Goal: Information Seeking & Learning: Find specific page/section

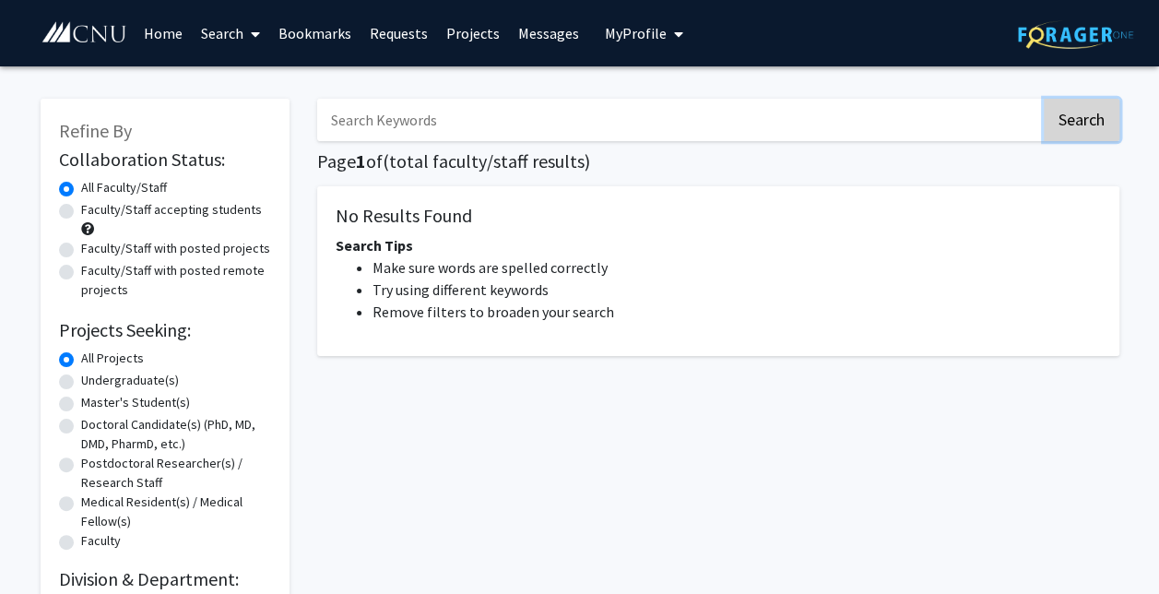
click at [1044, 139] on button "Search" at bounding box center [1081, 120] width 76 height 42
click at [1067, 123] on button "Search" at bounding box center [1081, 120] width 76 height 42
click at [232, 41] on link "Search" at bounding box center [230, 33] width 77 height 65
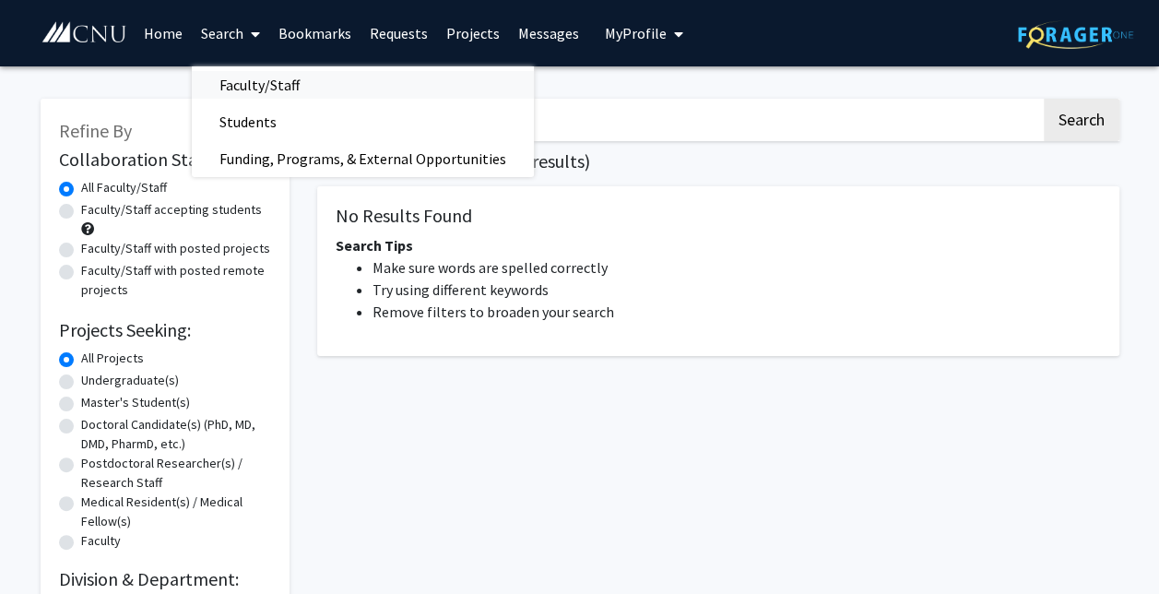
click at [237, 71] on span "Faculty/Staff" at bounding box center [259, 84] width 135 height 37
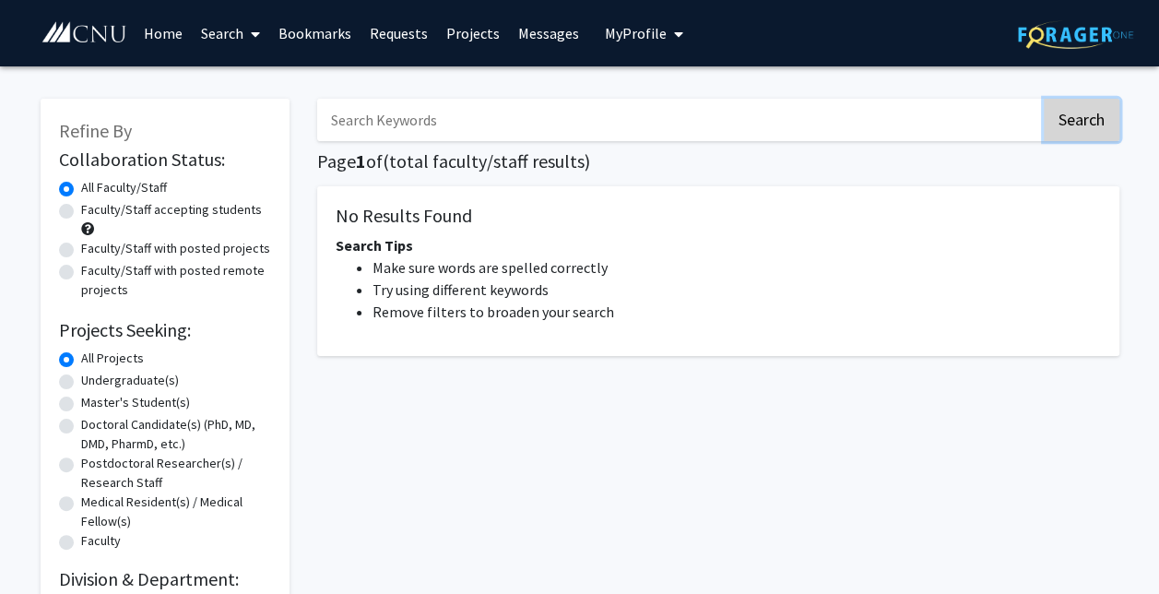
click at [1073, 121] on button "Search" at bounding box center [1081, 120] width 76 height 42
click at [502, 205] on h5 "No Results Found" at bounding box center [718, 216] width 765 height 22
click at [465, 37] on link "Projects" at bounding box center [473, 33] width 72 height 65
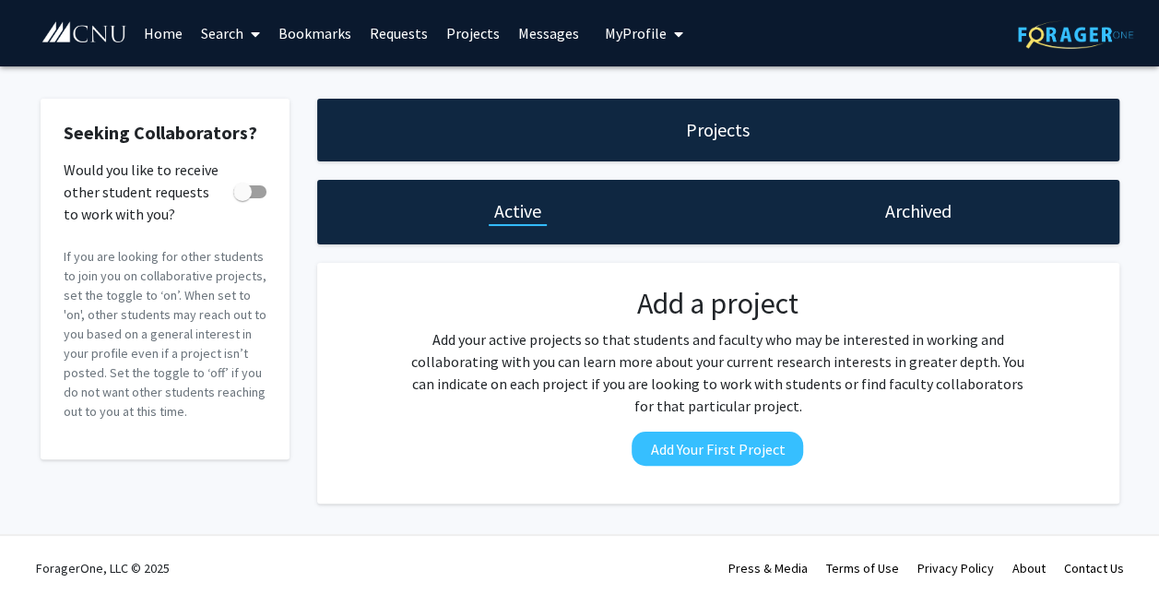
click at [902, 219] on h1 "Archived" at bounding box center [918, 211] width 66 height 26
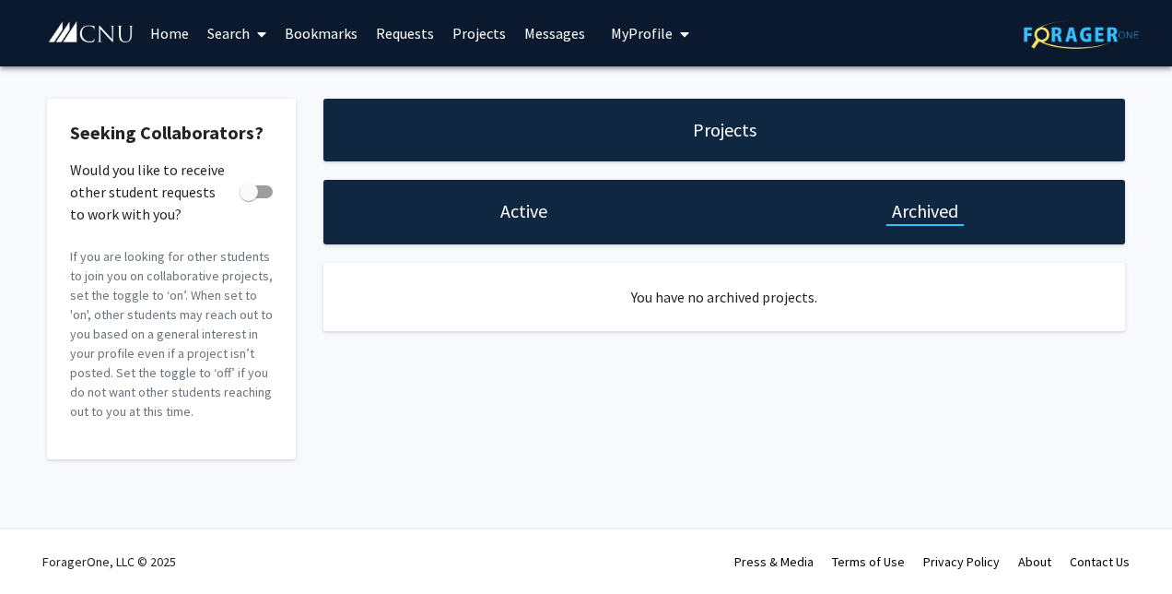
click at [572, 190] on div "Active" at bounding box center [524, 212] width 401 height 65
click at [525, 209] on h1 "Active" at bounding box center [523, 211] width 47 height 26
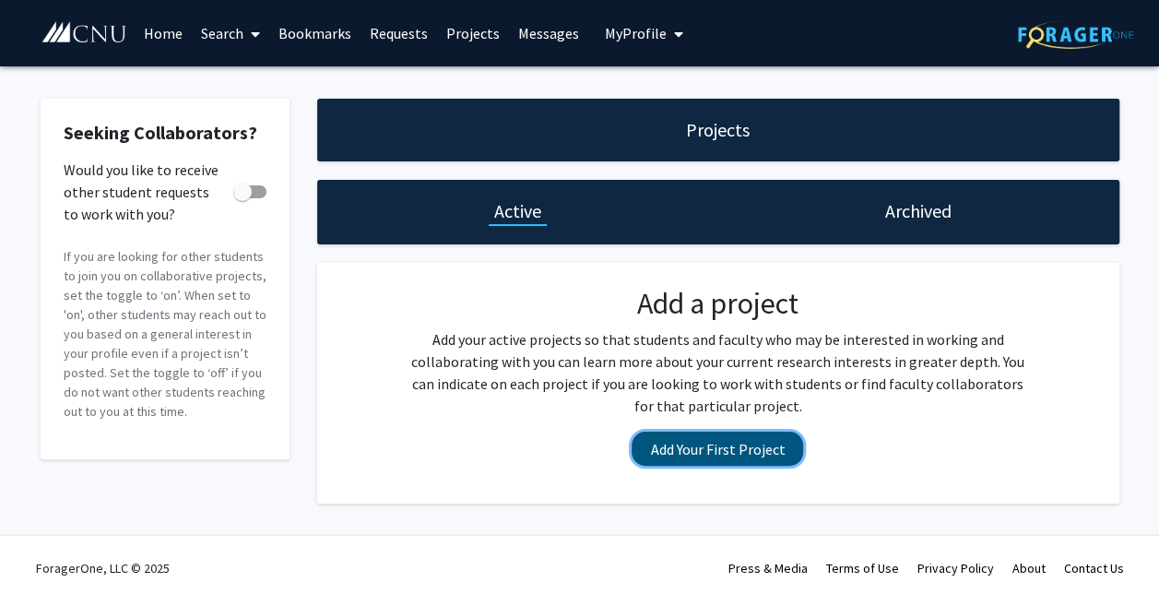
click at [689, 444] on button "Add Your First Project" at bounding box center [716, 448] width 171 height 34
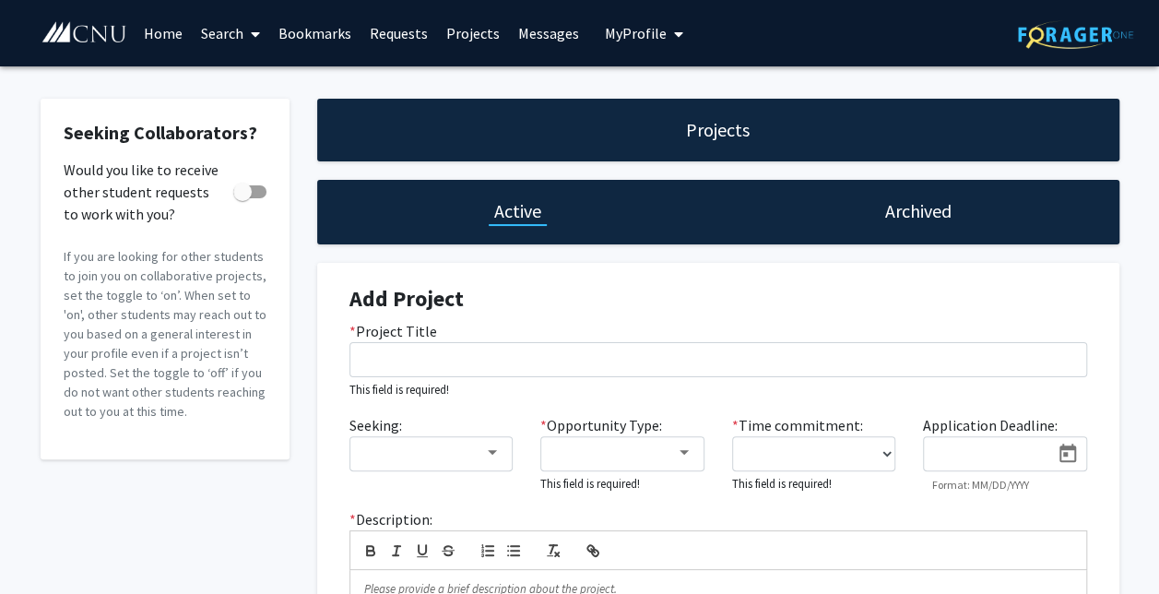
click at [849, 211] on div "Archived" at bounding box center [918, 212] width 401 height 65
click at [899, 198] on h1 "Archived" at bounding box center [918, 211] width 66 height 26
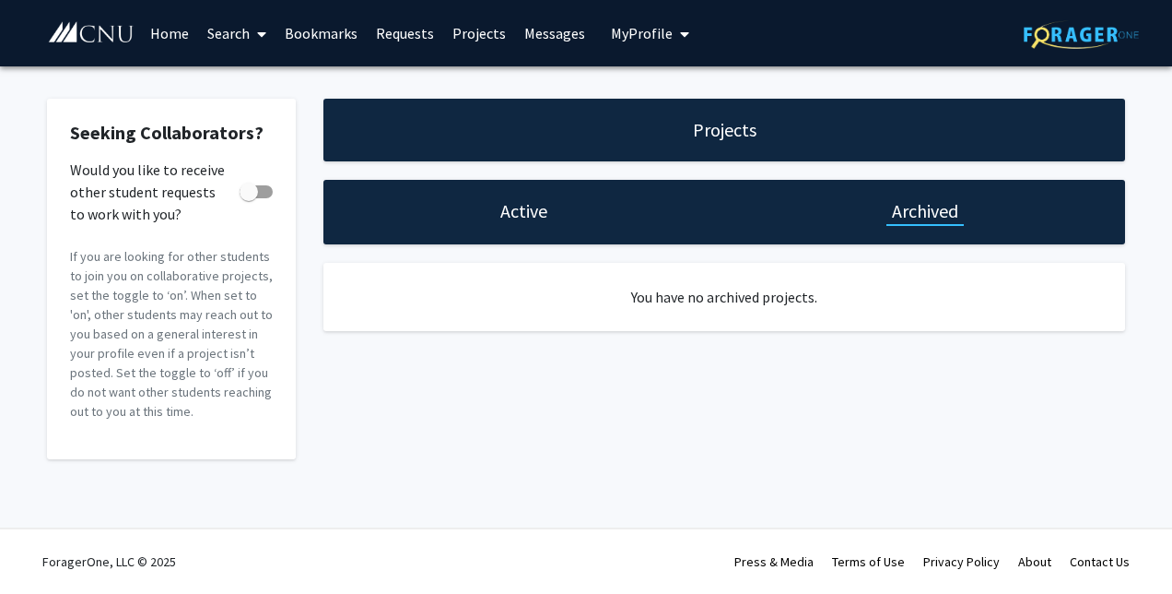
click at [560, 192] on div "Active" at bounding box center [524, 212] width 401 height 65
click at [512, 208] on h1 "Active" at bounding box center [523, 211] width 47 height 26
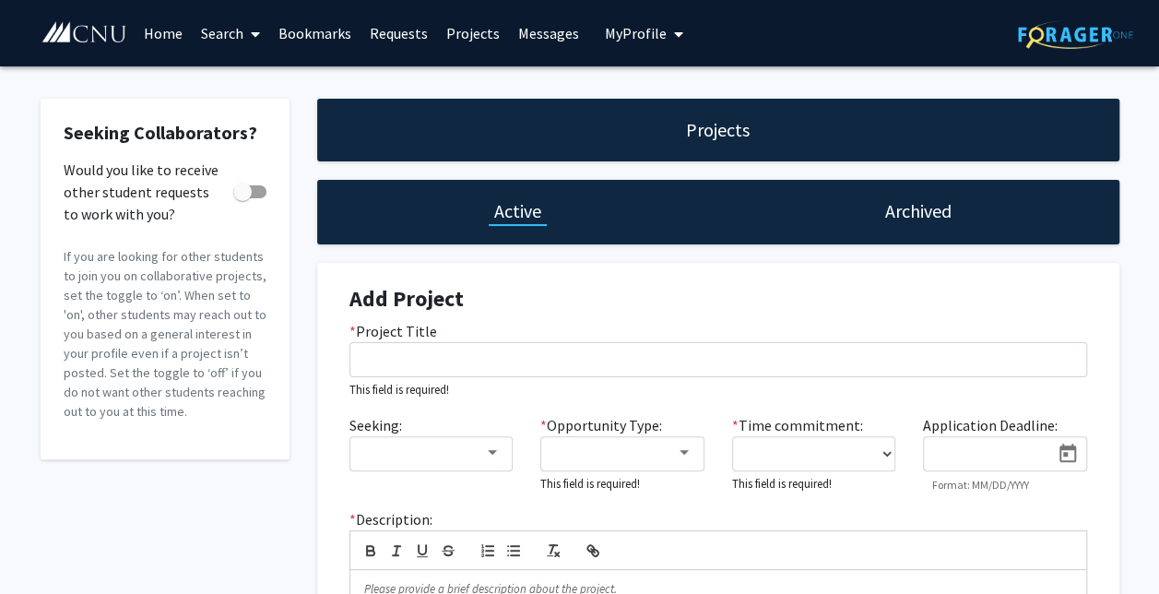
click at [245, 37] on span at bounding box center [251, 34] width 17 height 65
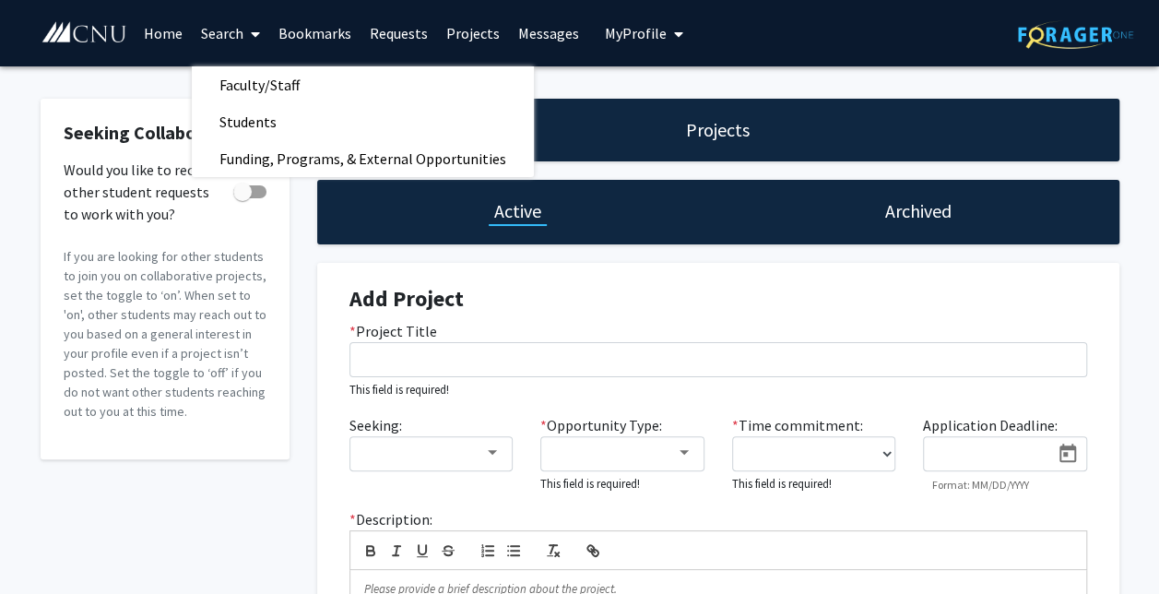
click at [88, 154] on fg-card-body "Seeking Collaborators? Would you like to receive other student requests to work…" at bounding box center [165, 279] width 203 height 314
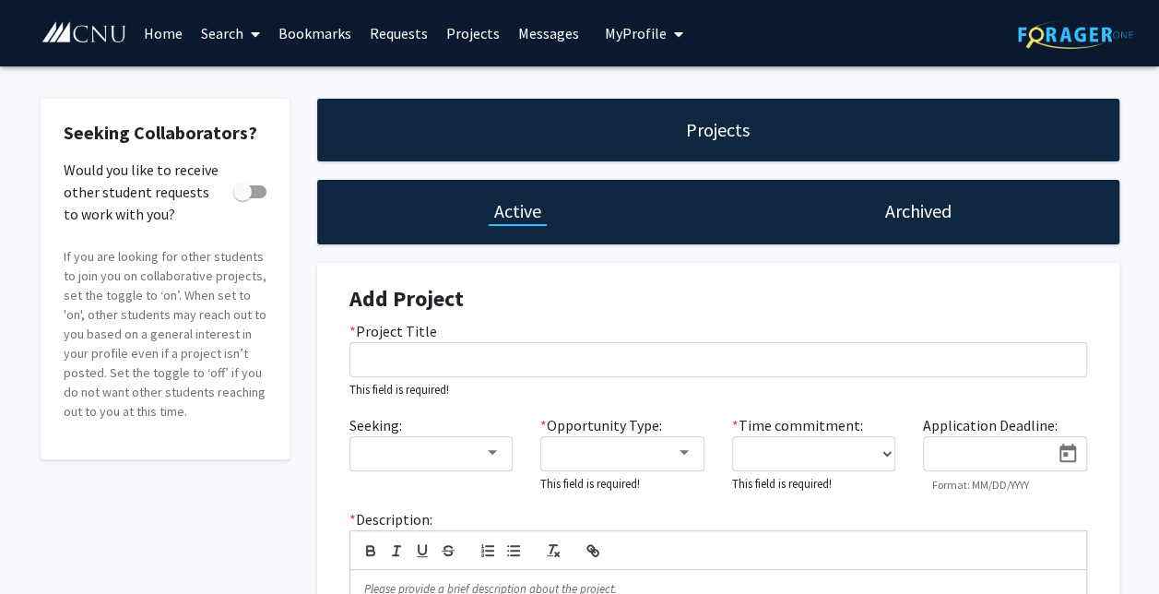
click at [197, 62] on link "Search" at bounding box center [230, 33] width 77 height 65
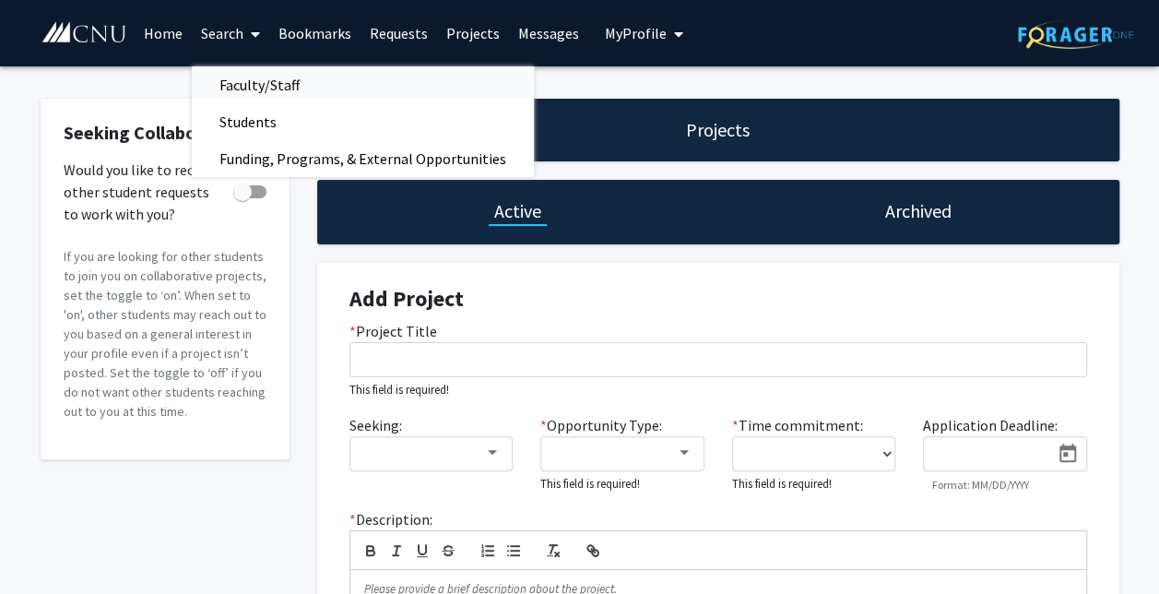
click at [253, 70] on span "Faculty/Staff" at bounding box center [259, 84] width 135 height 37
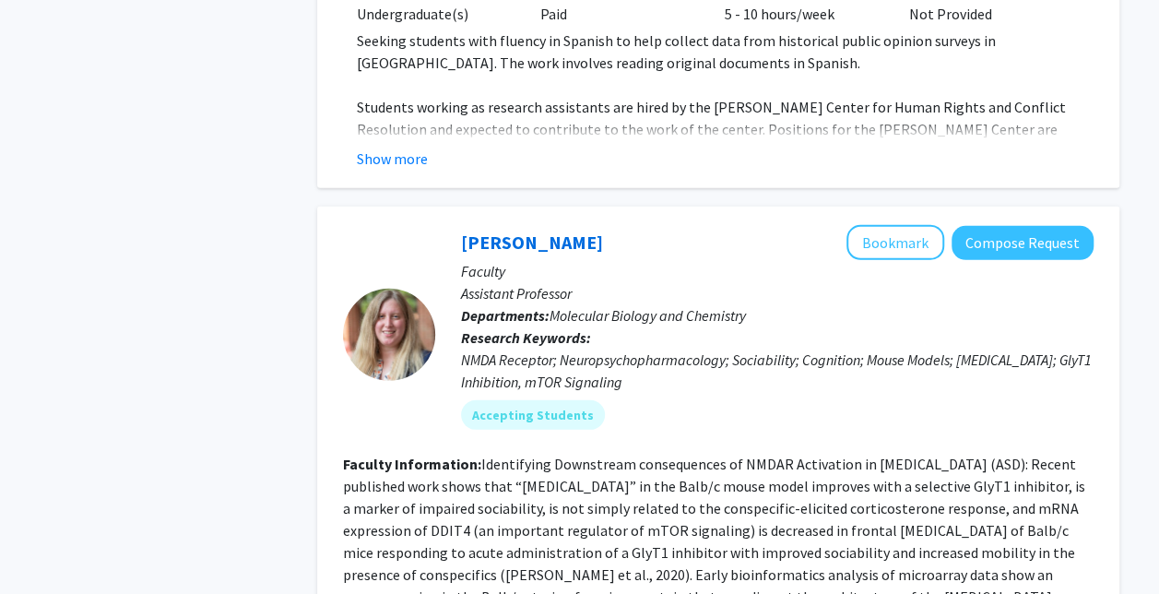
scroll to position [6161, 0]
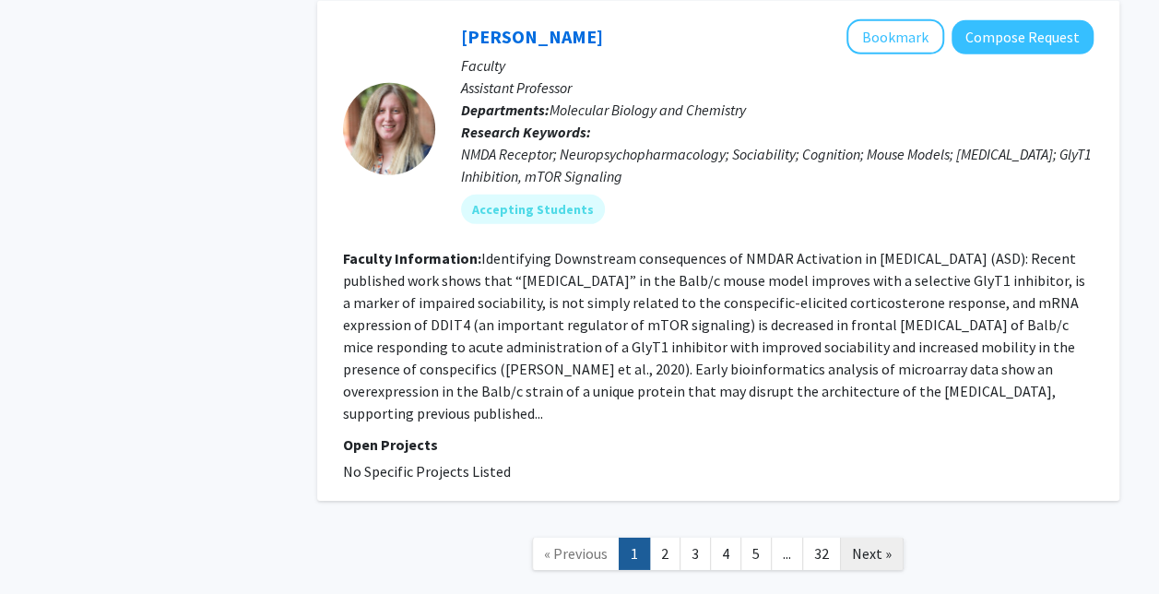
click at [865, 544] on span "Next »" at bounding box center [872, 553] width 40 height 18
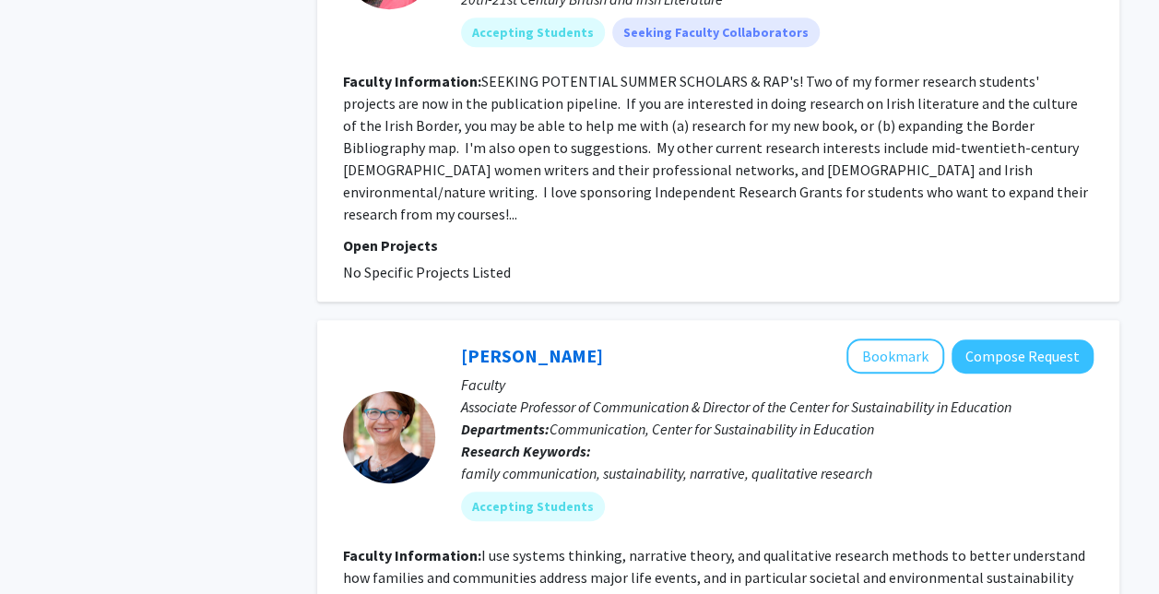
scroll to position [4103, 0]
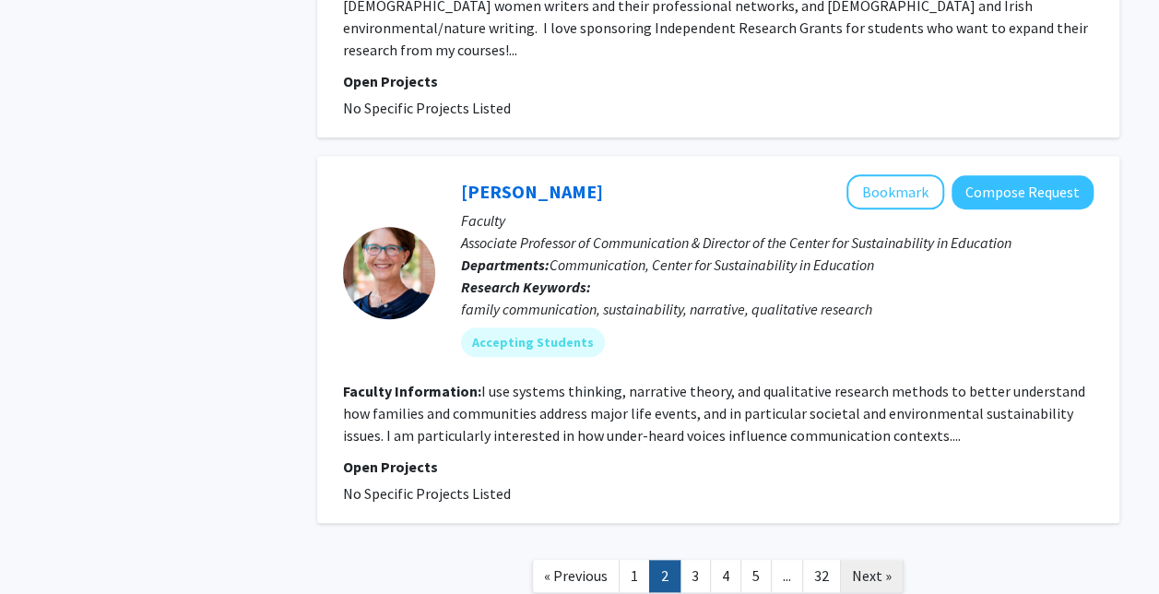
click at [884, 566] on span "Next »" at bounding box center [872, 575] width 40 height 18
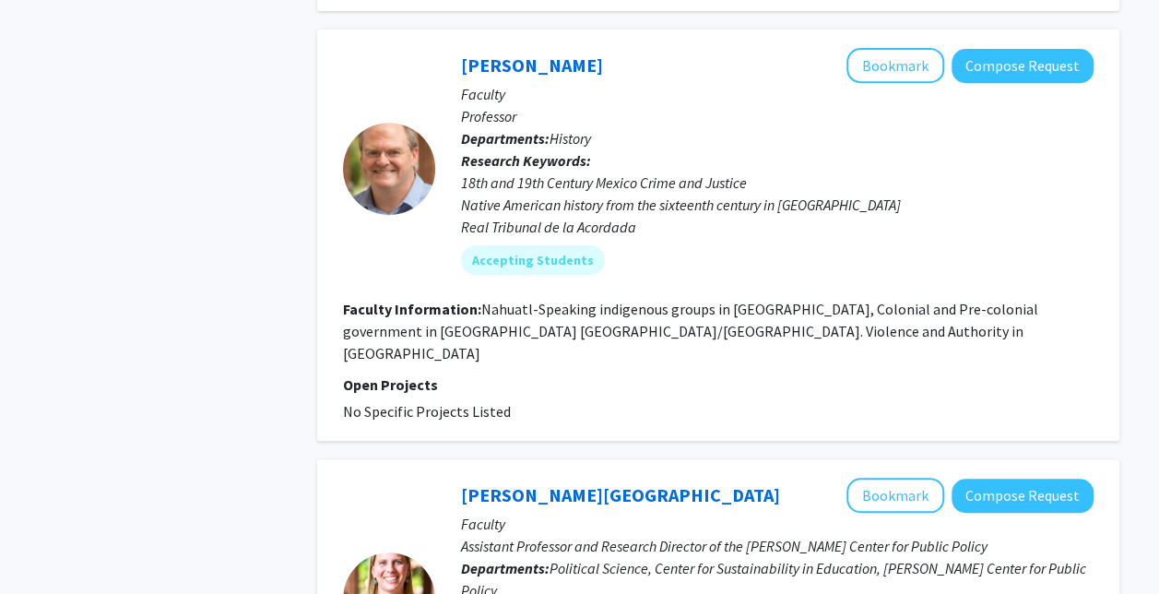
scroll to position [4191, 0]
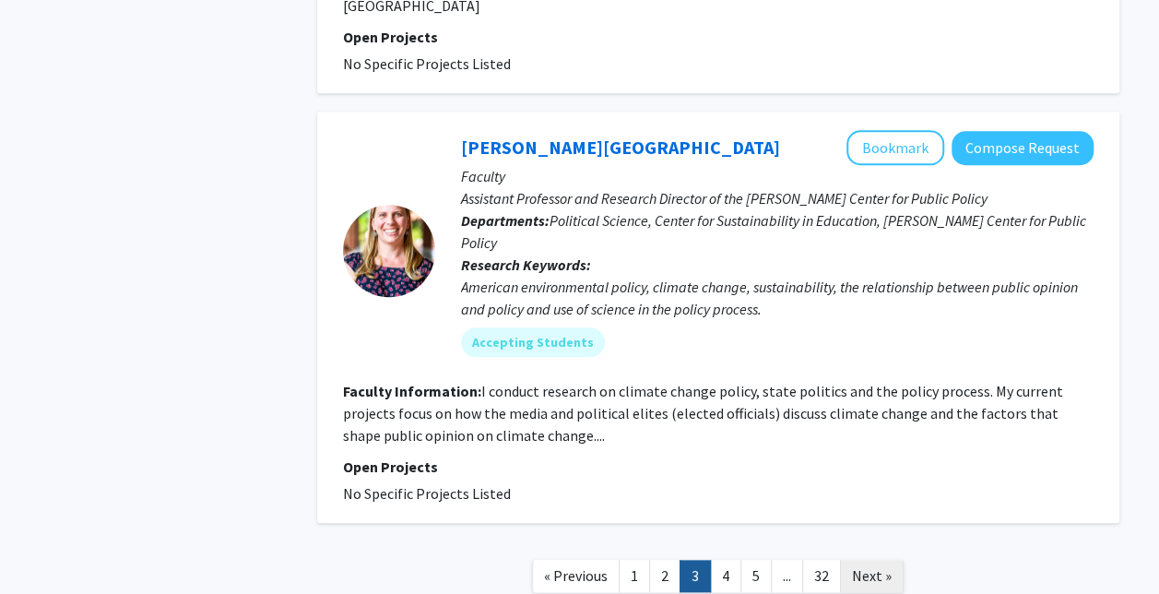
click at [870, 566] on span "Next »" at bounding box center [872, 575] width 40 height 18
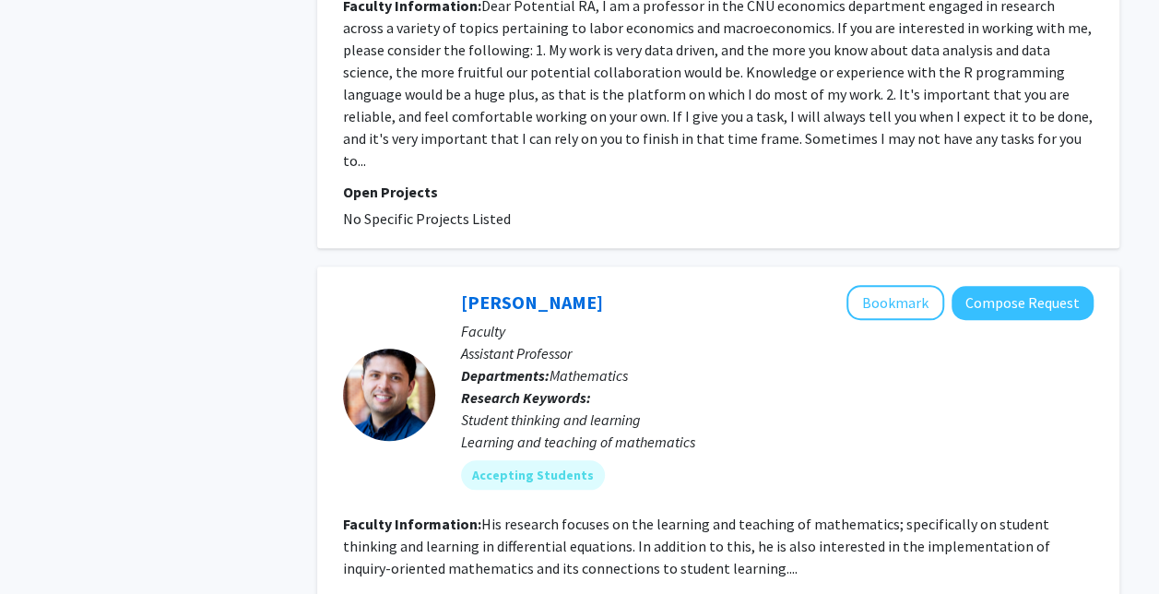
scroll to position [4250, 0]
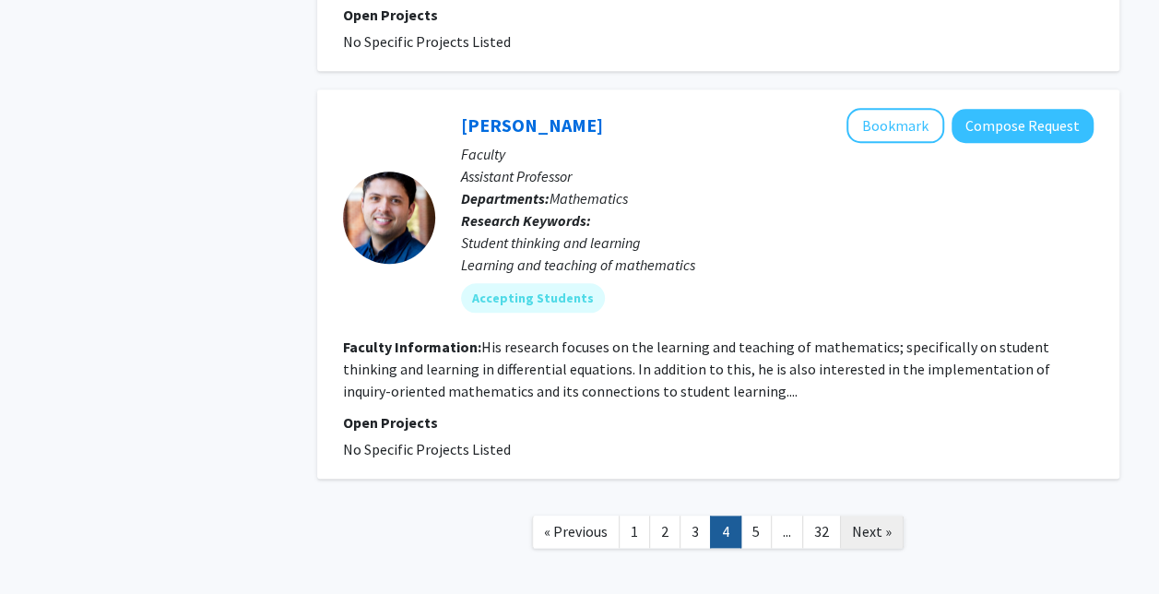
click at [877, 522] on span "Next »" at bounding box center [872, 531] width 40 height 18
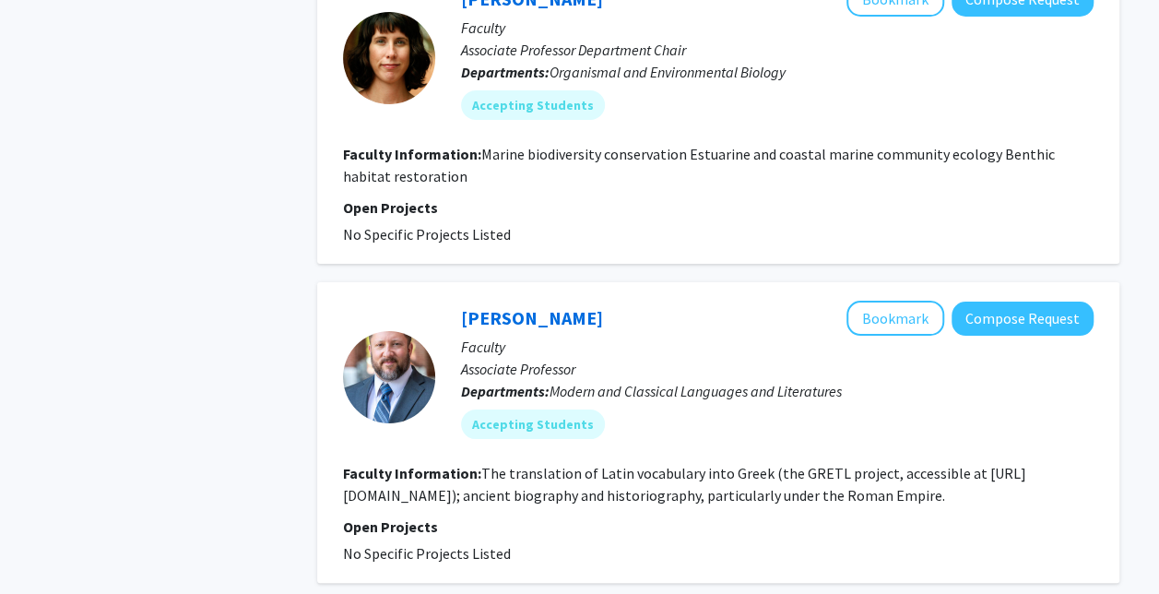
scroll to position [3491, 0]
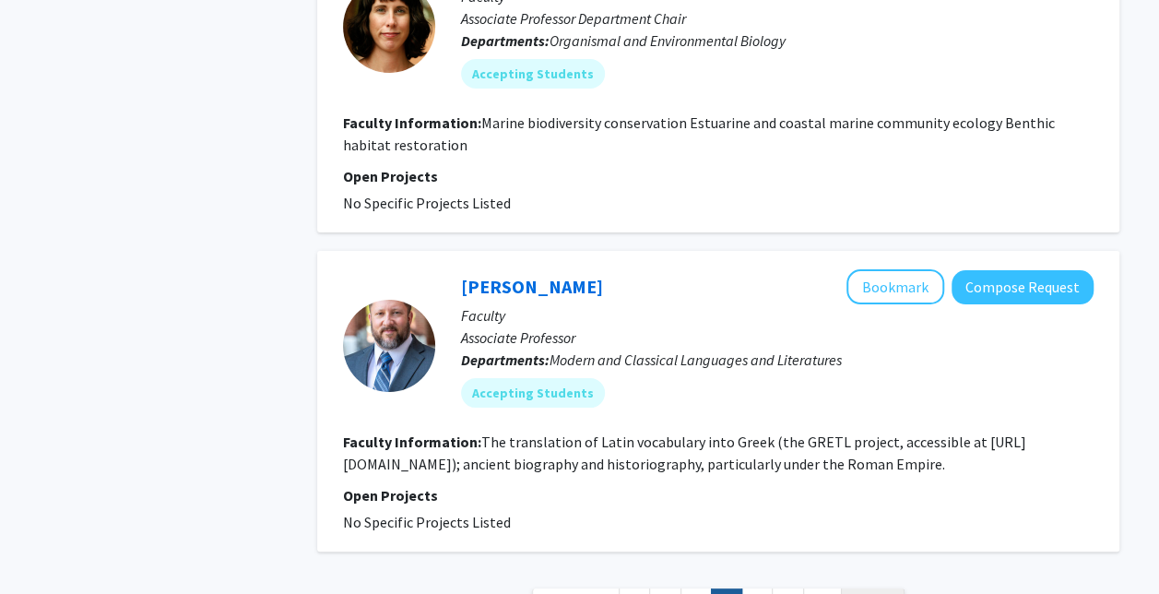
click at [876, 593] on span "Next »" at bounding box center [873, 604] width 40 height 18
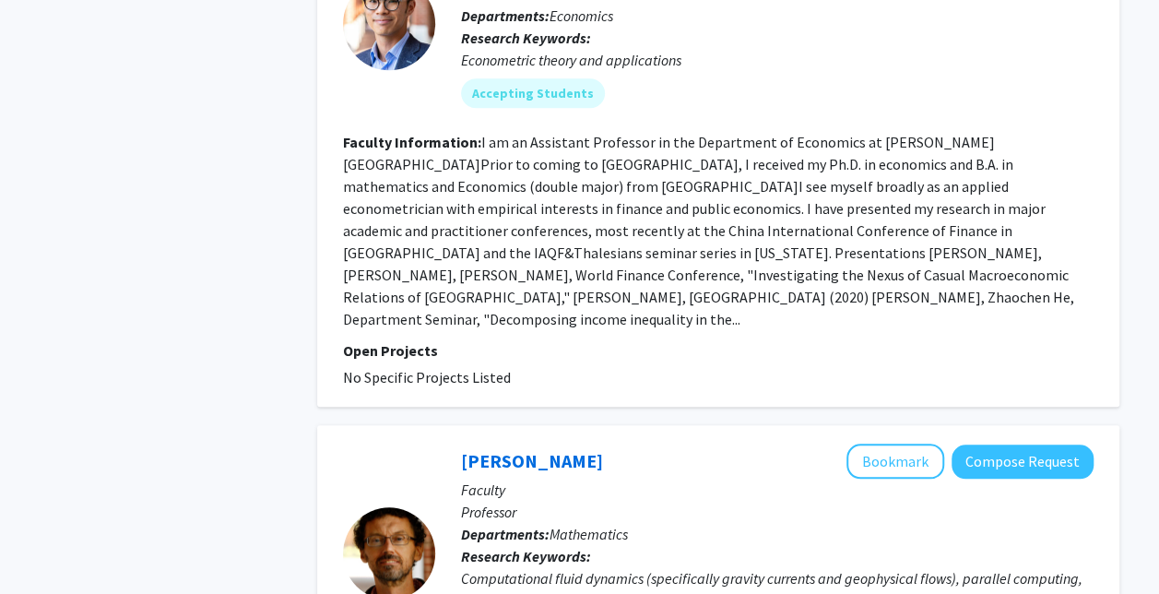
scroll to position [4501, 0]
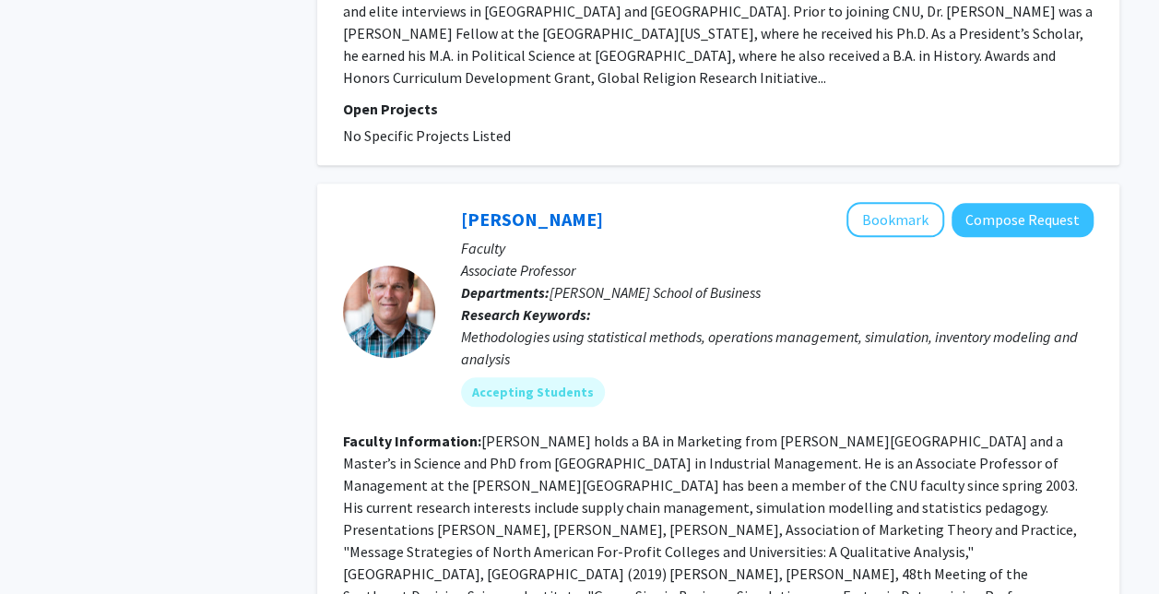
scroll to position [4316, 0]
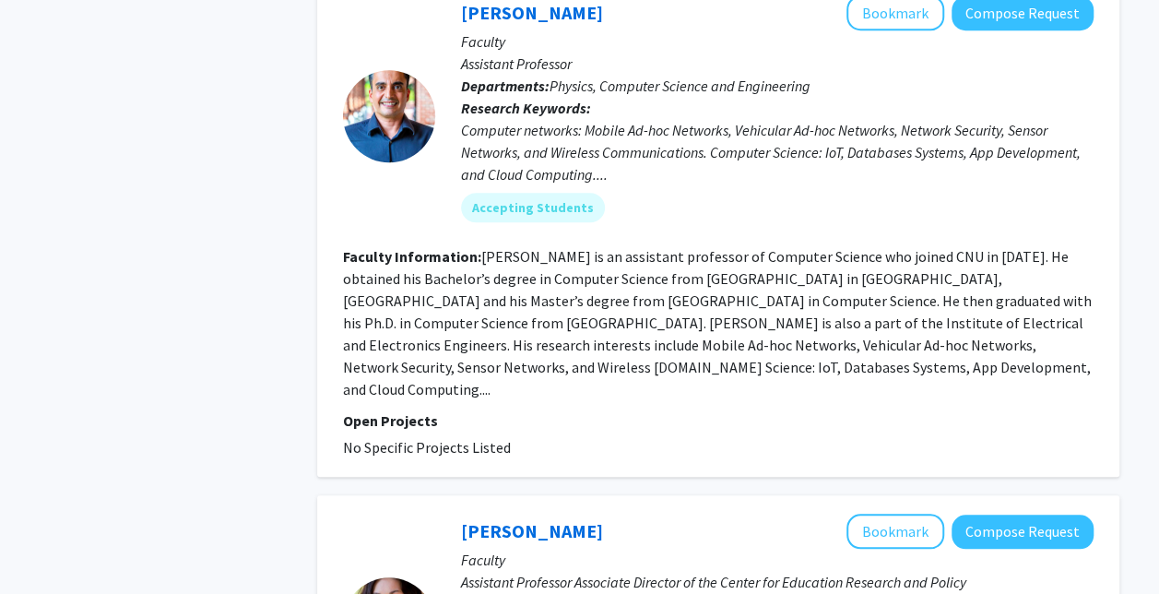
scroll to position [4427, 0]
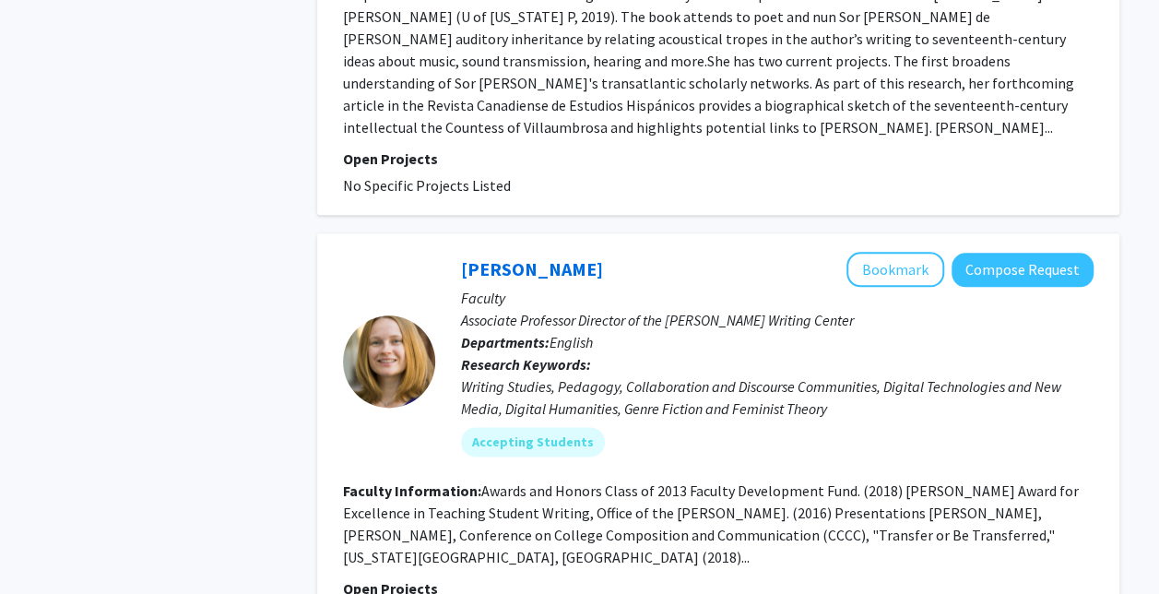
scroll to position [4420, 0]
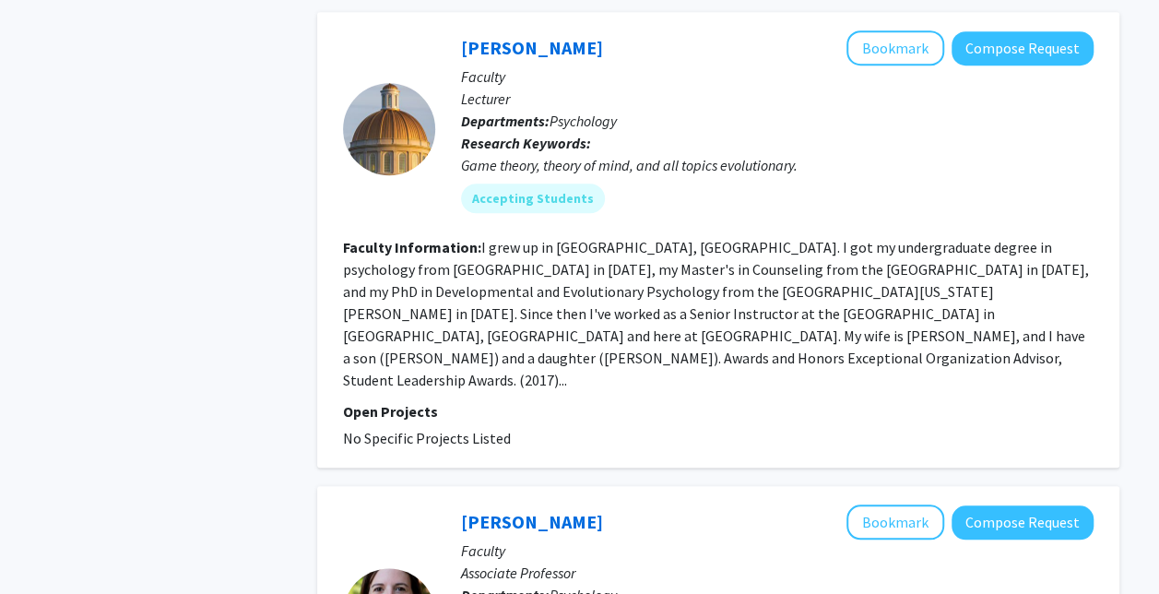
scroll to position [4471, 0]
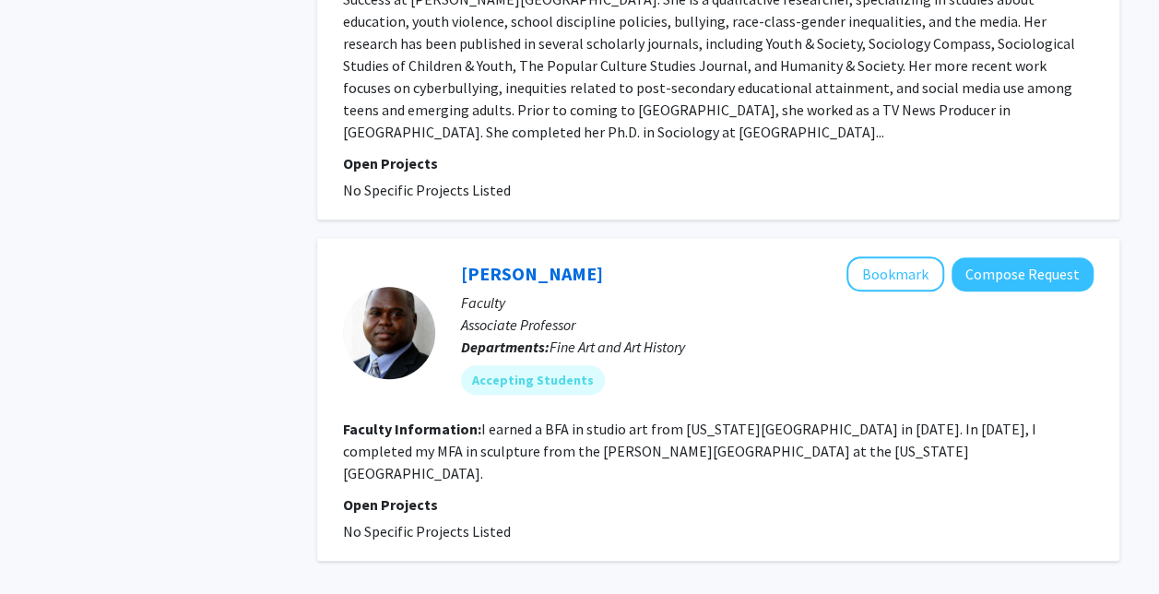
scroll to position [3896, 0]
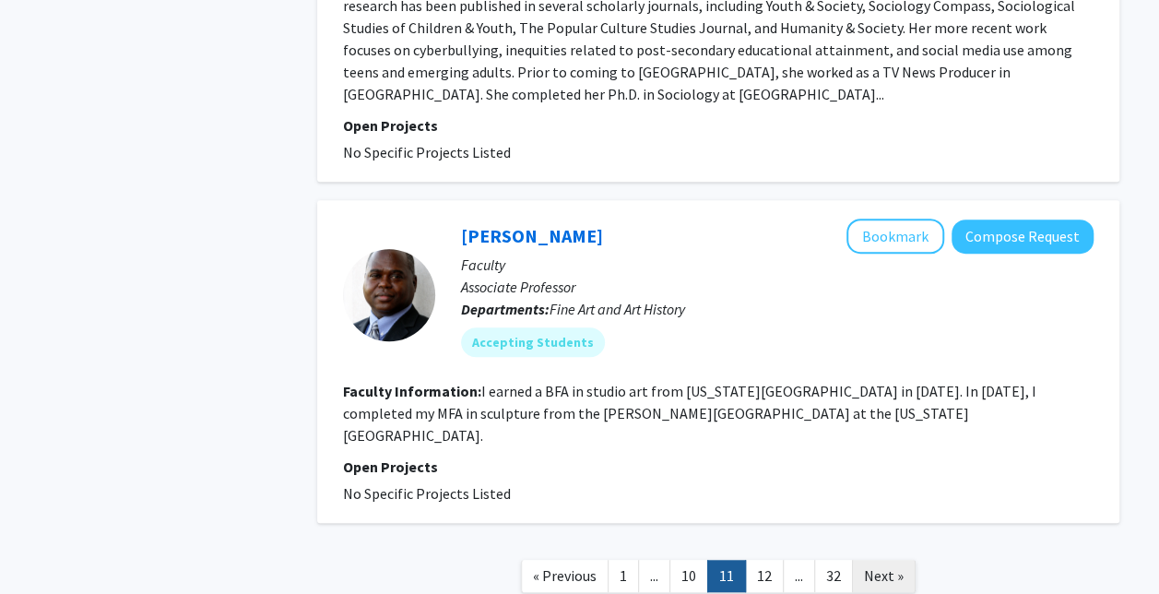
click at [868, 566] on span "Next »" at bounding box center [884, 575] width 40 height 18
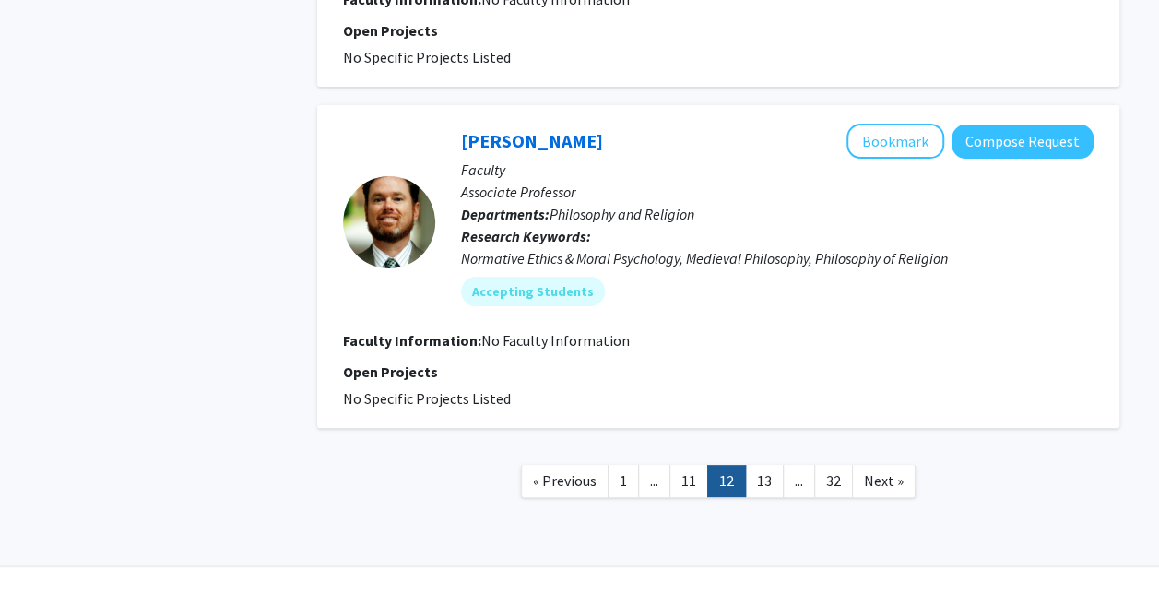
scroll to position [3532, 0]
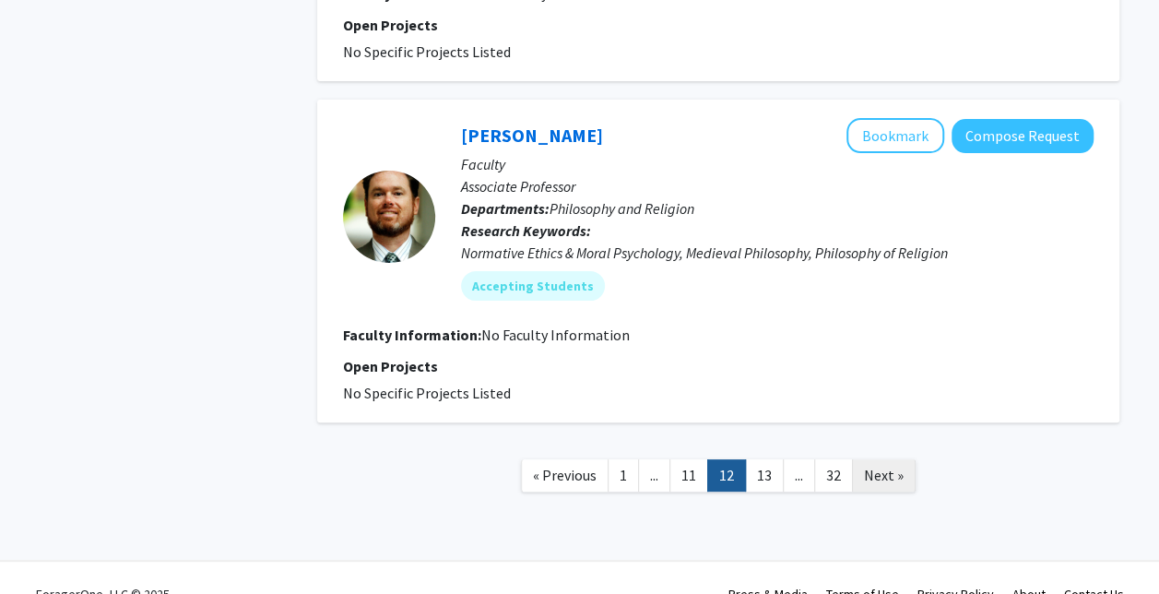
click at [875, 463] on link "Next »" at bounding box center [884, 475] width 64 height 32
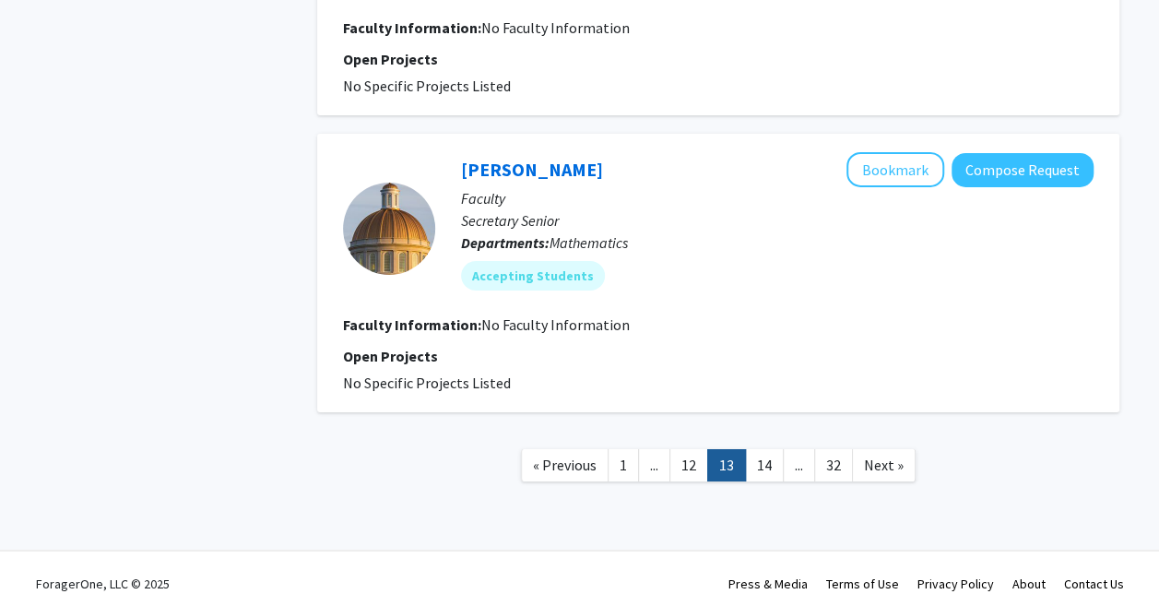
scroll to position [3078, 0]
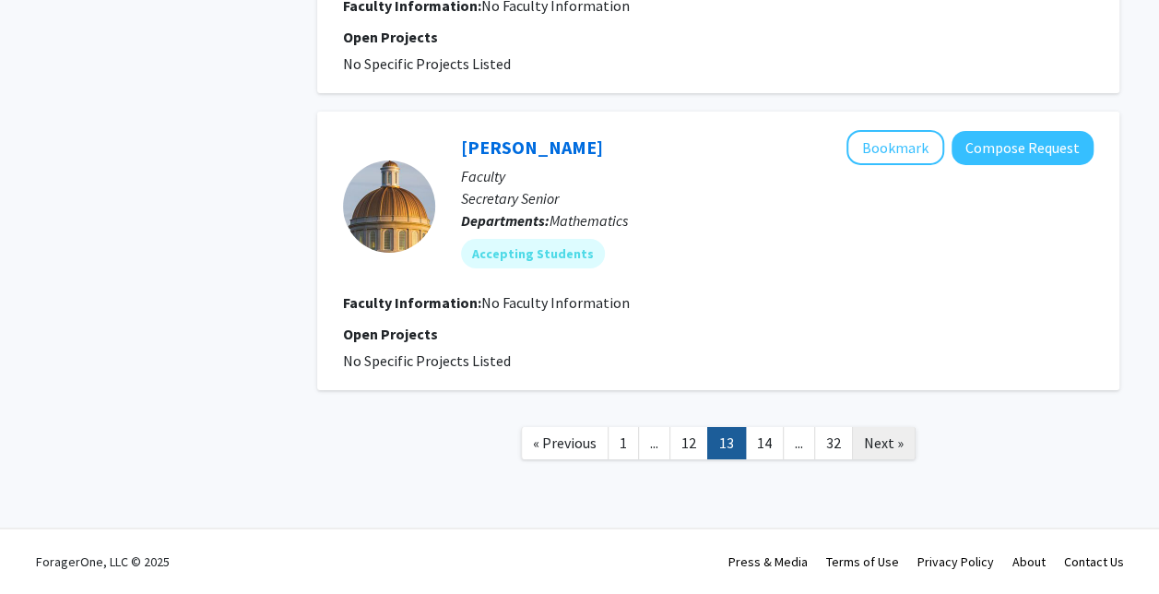
click at [894, 450] on span "Next »" at bounding box center [884, 442] width 40 height 18
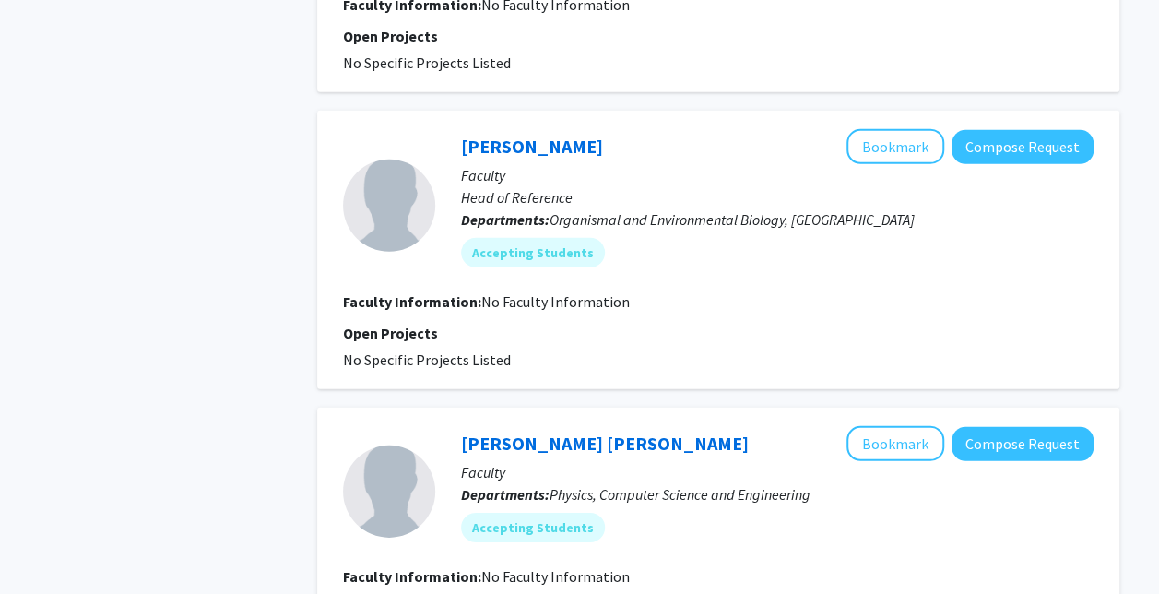
scroll to position [2834, 0]
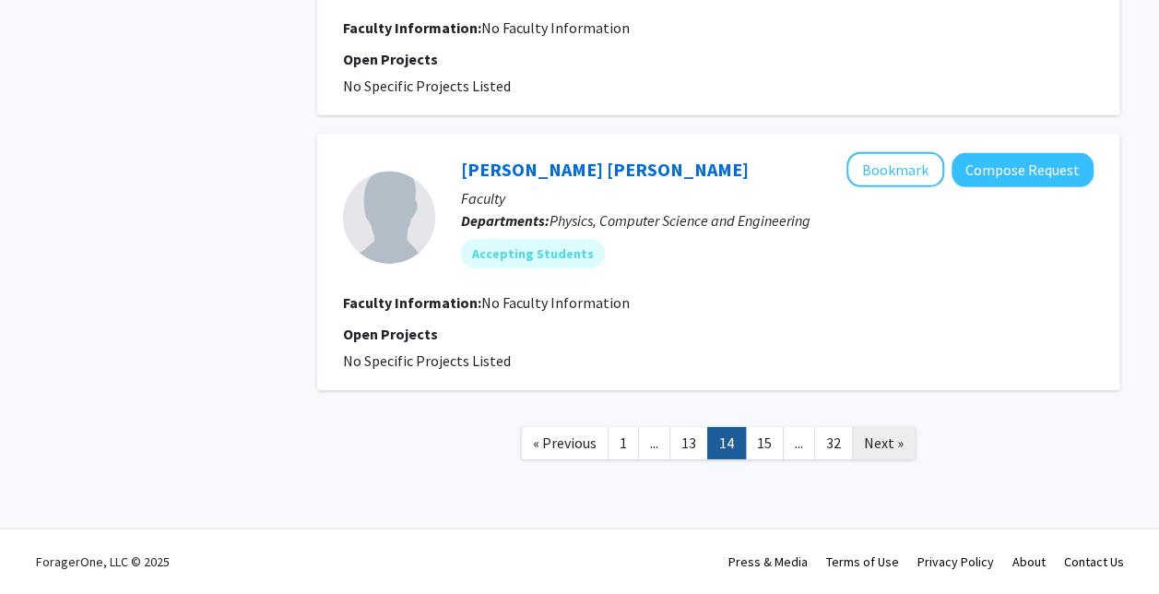
click at [885, 450] on span "Next »" at bounding box center [884, 442] width 40 height 18
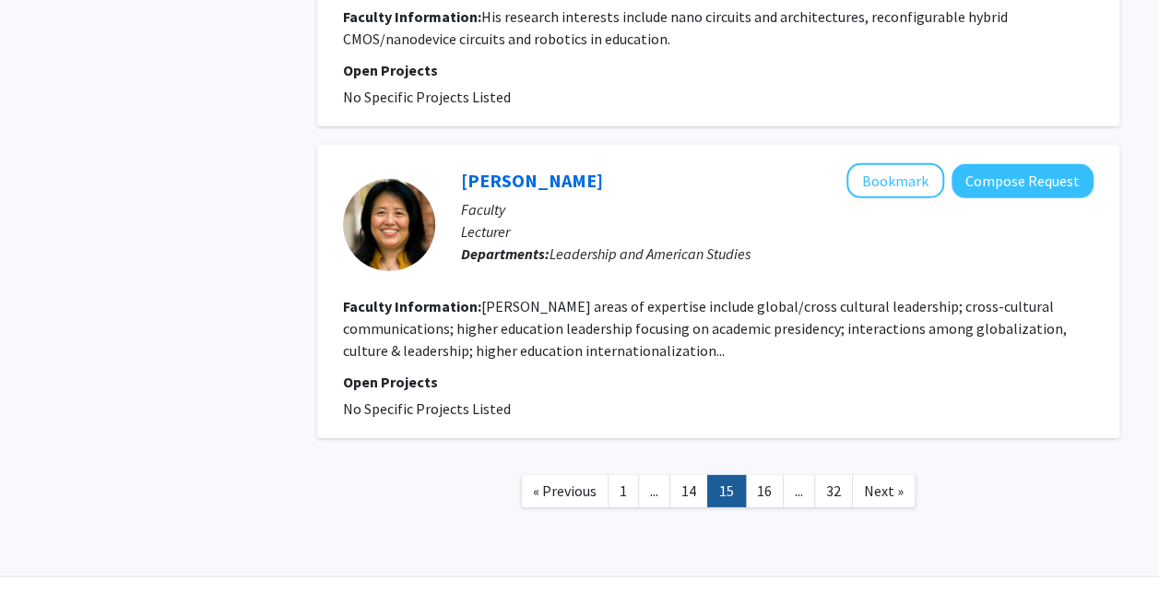
scroll to position [2738, 0]
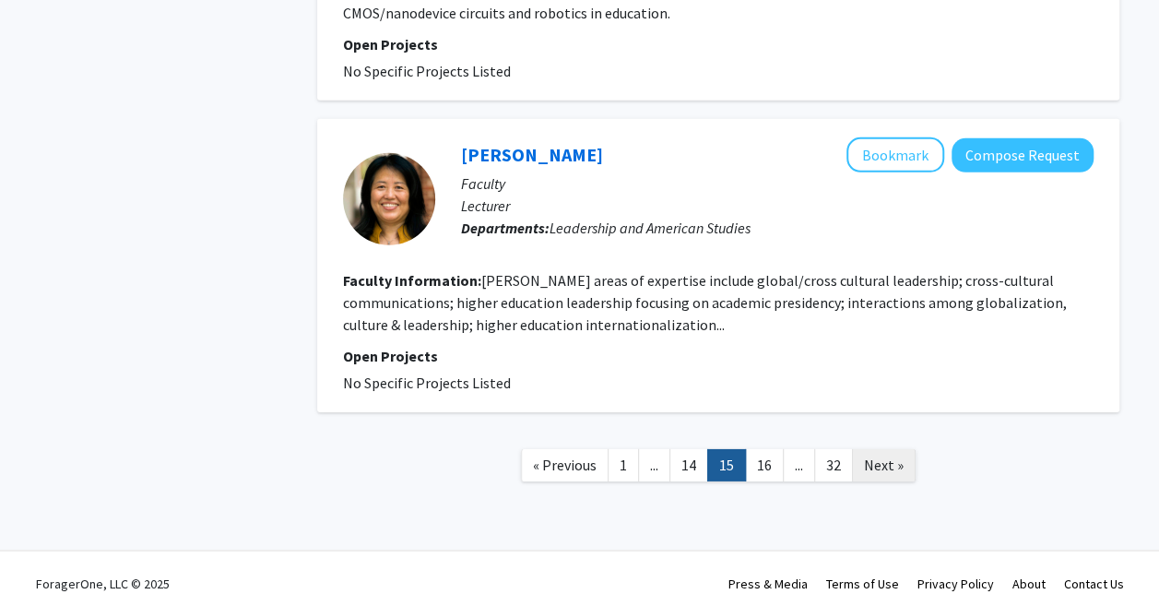
click at [887, 449] on link "Next »" at bounding box center [884, 465] width 64 height 32
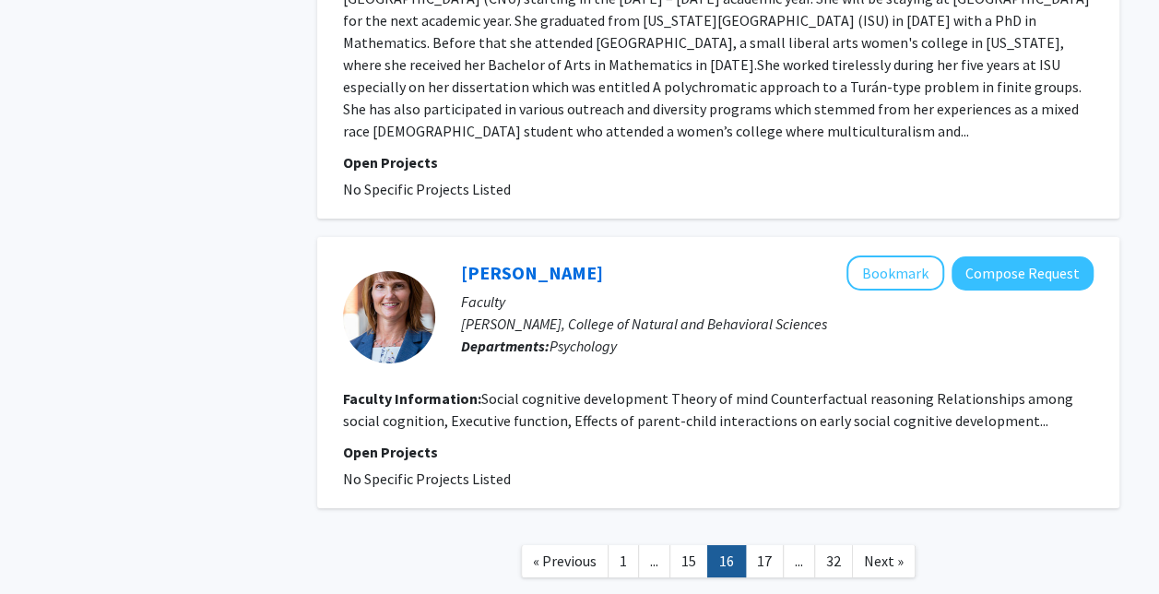
scroll to position [3203, 0]
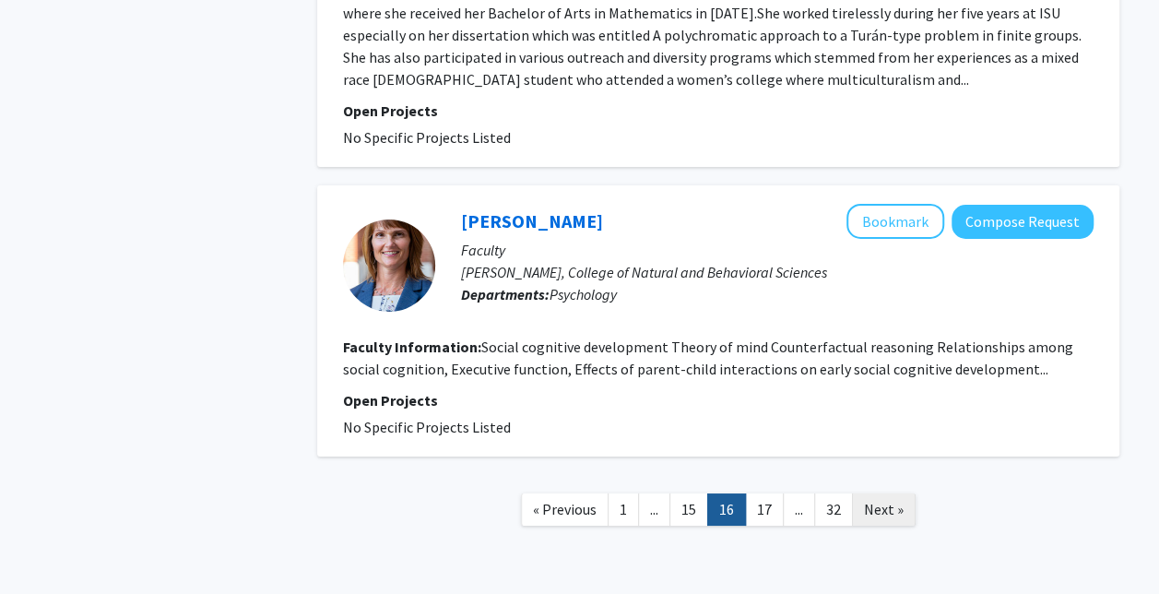
click at [886, 500] on span "Next »" at bounding box center [884, 509] width 40 height 18
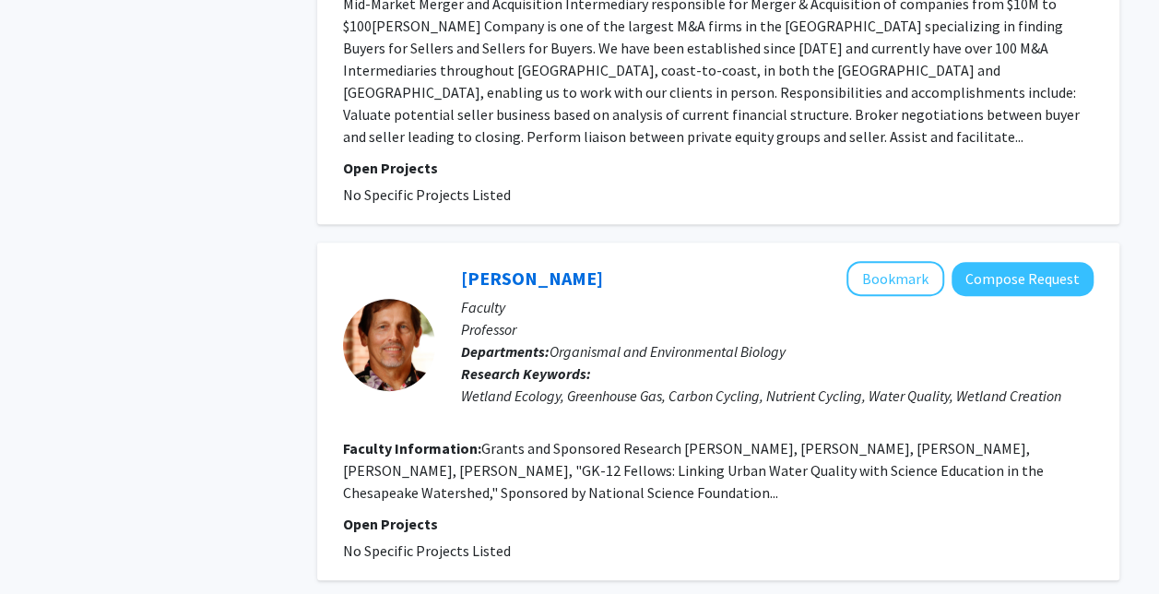
scroll to position [3719, 0]
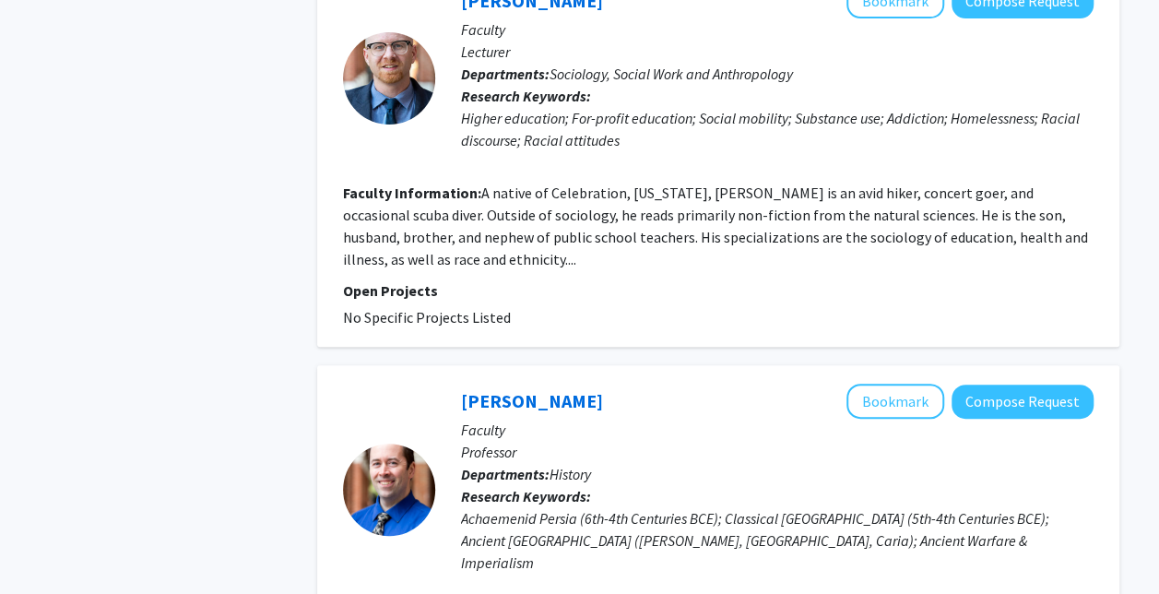
scroll to position [3795, 0]
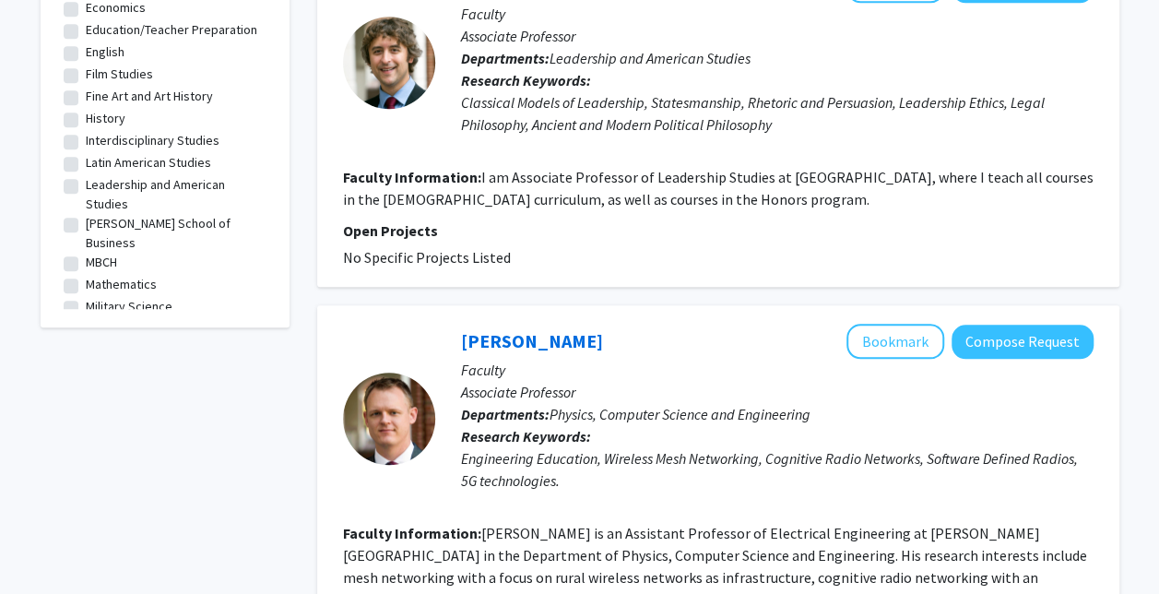
scroll to position [679, 0]
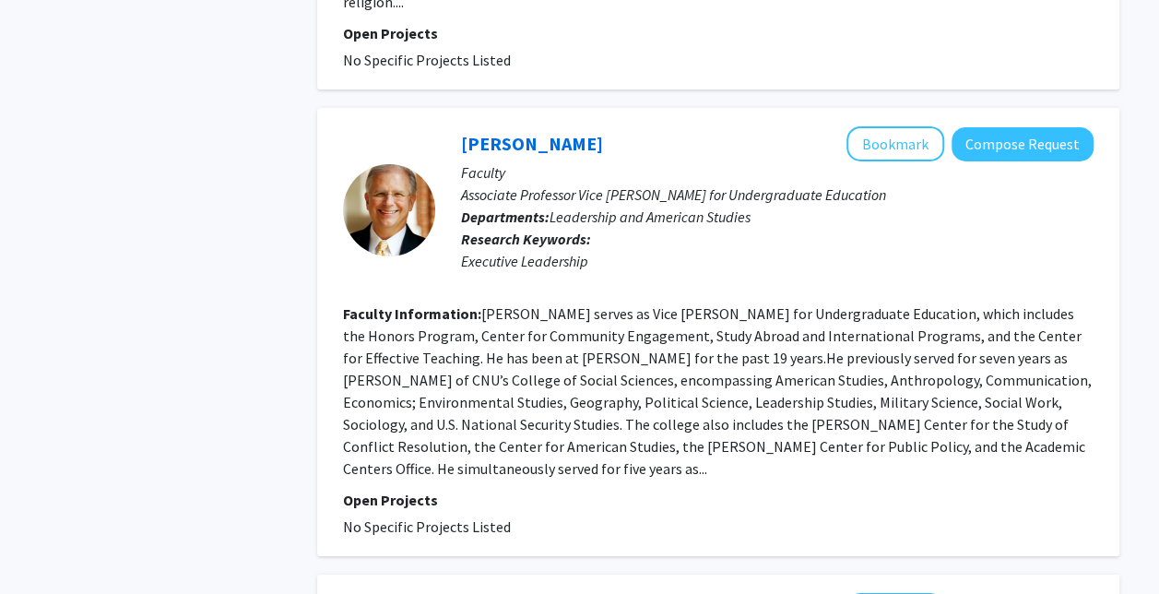
click at [812, 208] on fg-search-faculty "[PERSON_NAME] Bookmark Compose Request Faculty Associate Professor Vice [PERSON…" at bounding box center [718, 331] width 750 height 411
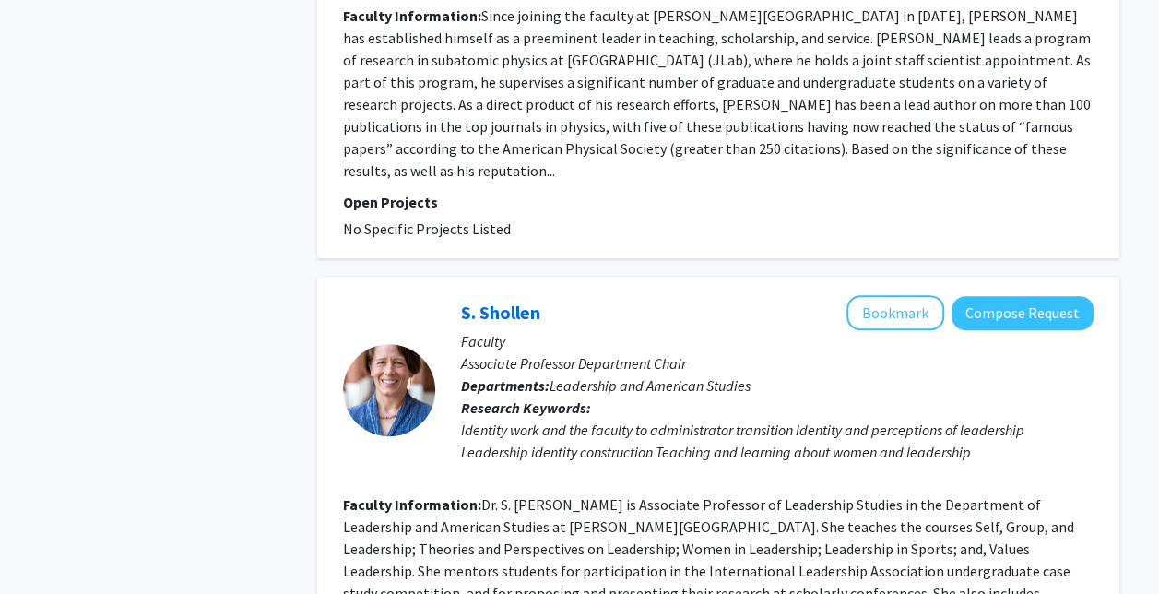
scroll to position [4176, 0]
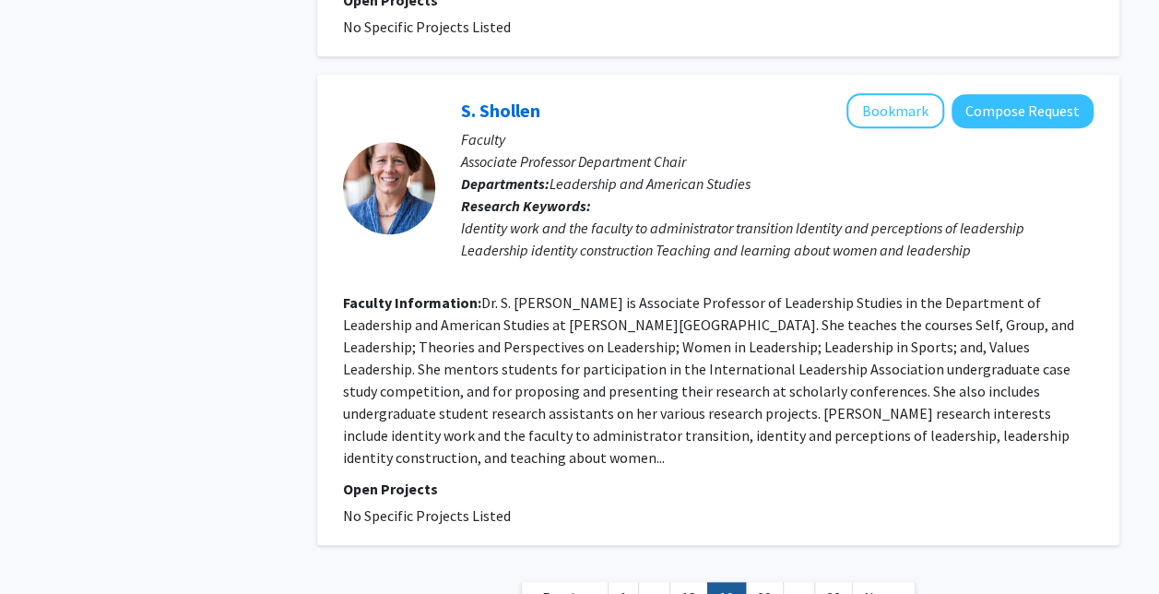
click at [894, 563] on nav "« Previous 1 ... 18 19 20 ... 32 Next »" at bounding box center [718, 600] width 802 height 75
click at [883, 588] on span "Next »" at bounding box center [884, 597] width 40 height 18
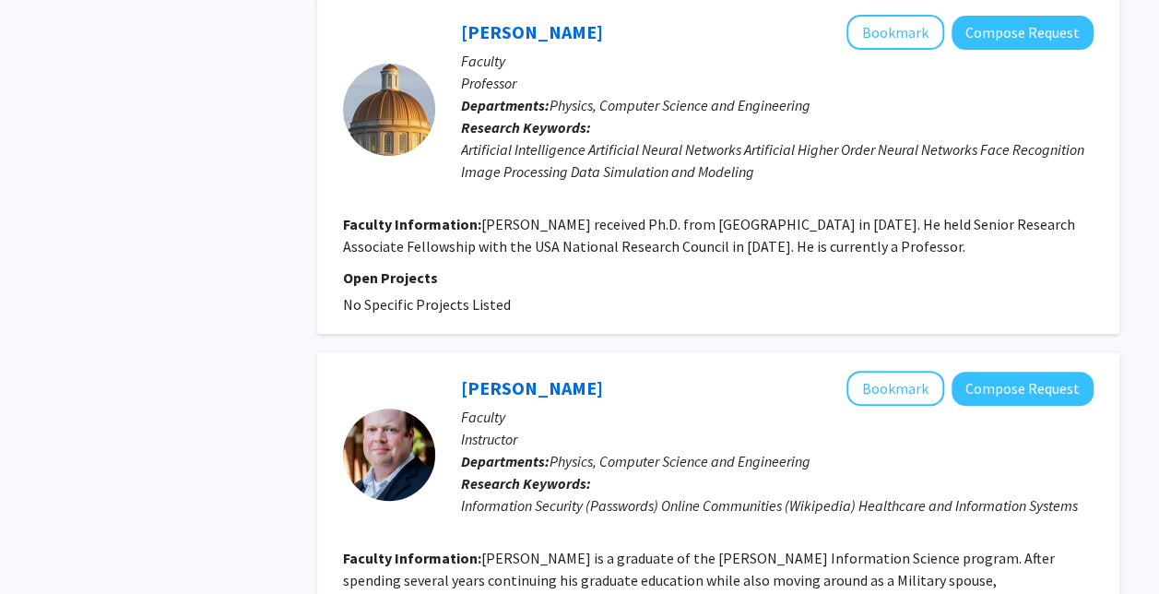
scroll to position [3955, 0]
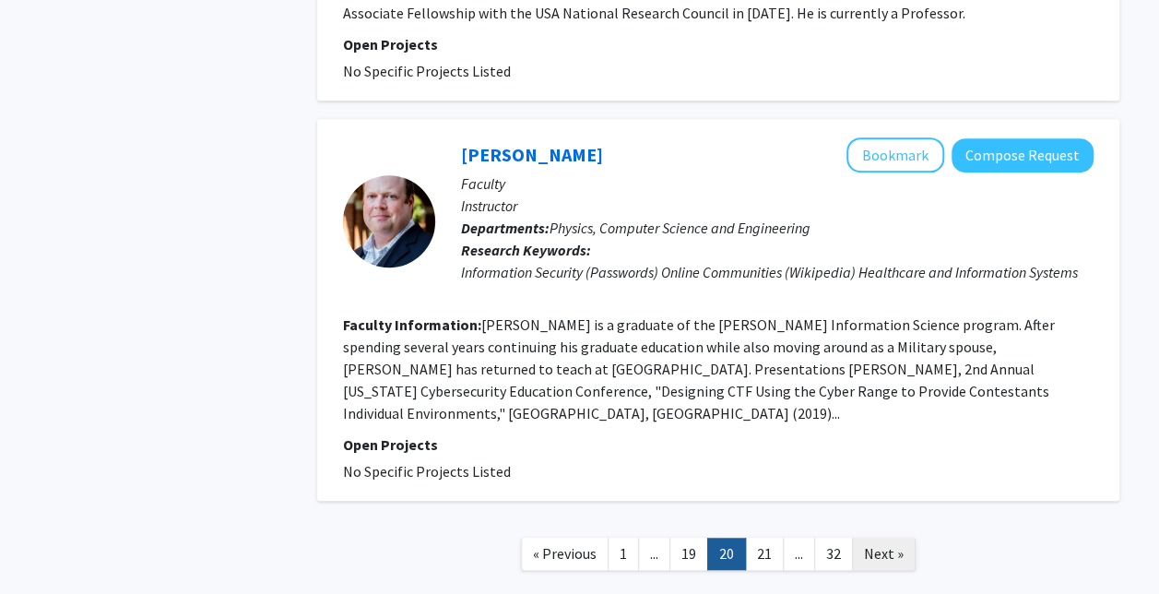
click at [883, 544] on span "Next »" at bounding box center [884, 553] width 40 height 18
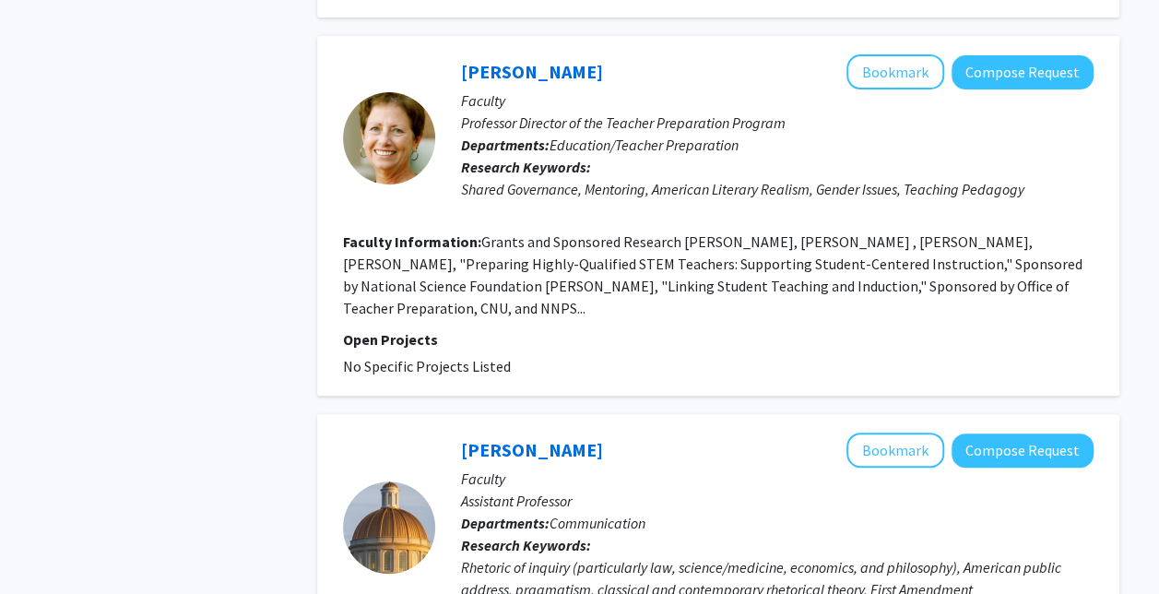
scroll to position [4021, 0]
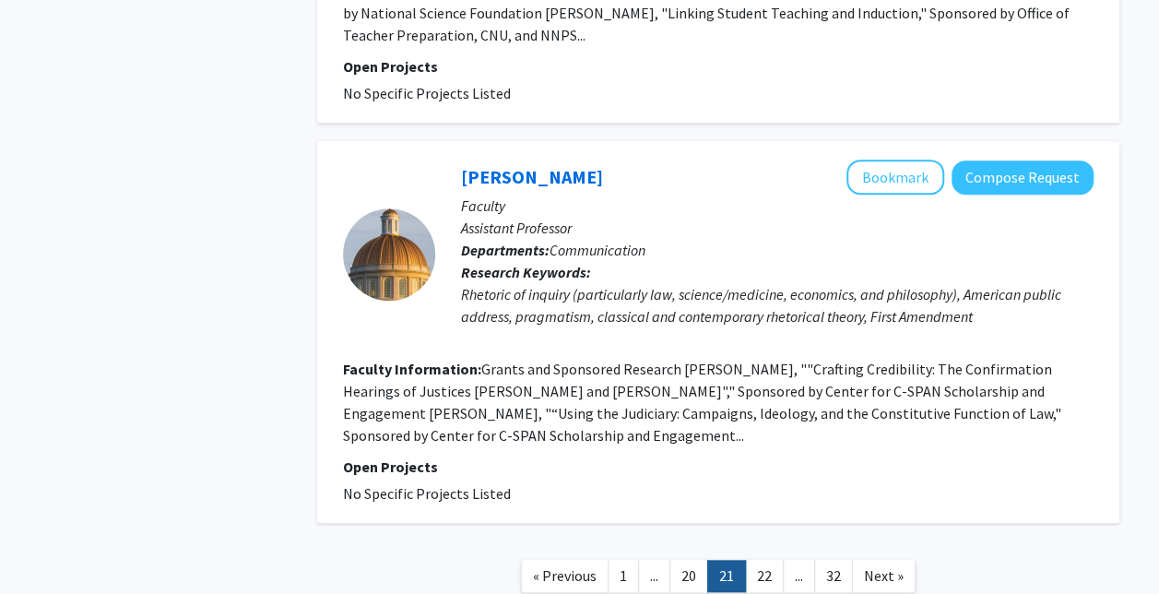
click at [887, 559] on link "Next »" at bounding box center [884, 575] width 64 height 32
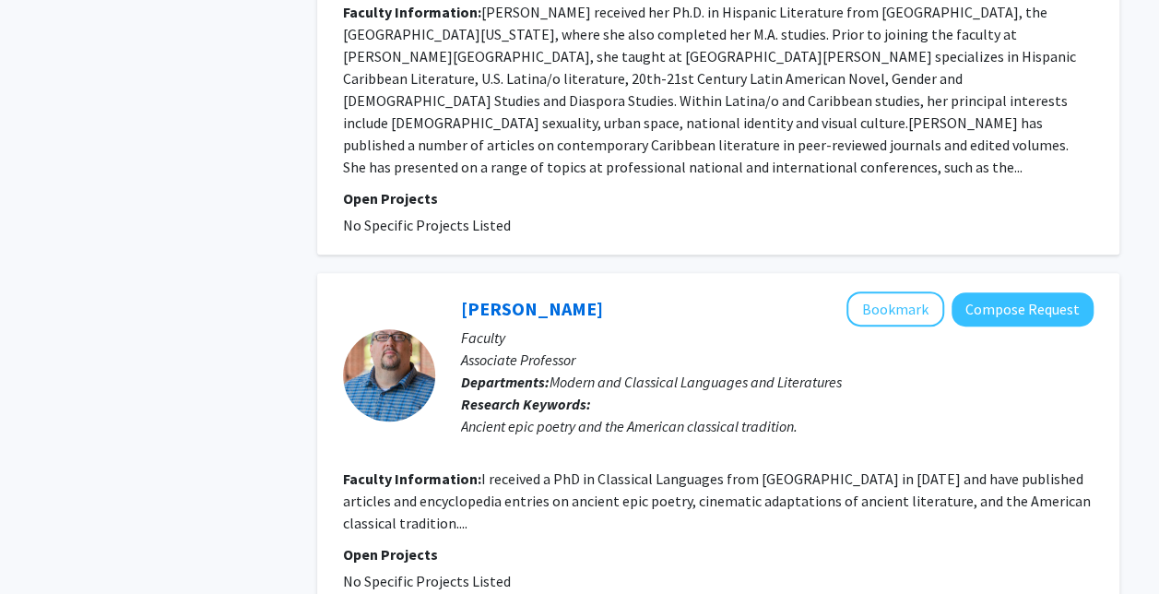
scroll to position [3778, 0]
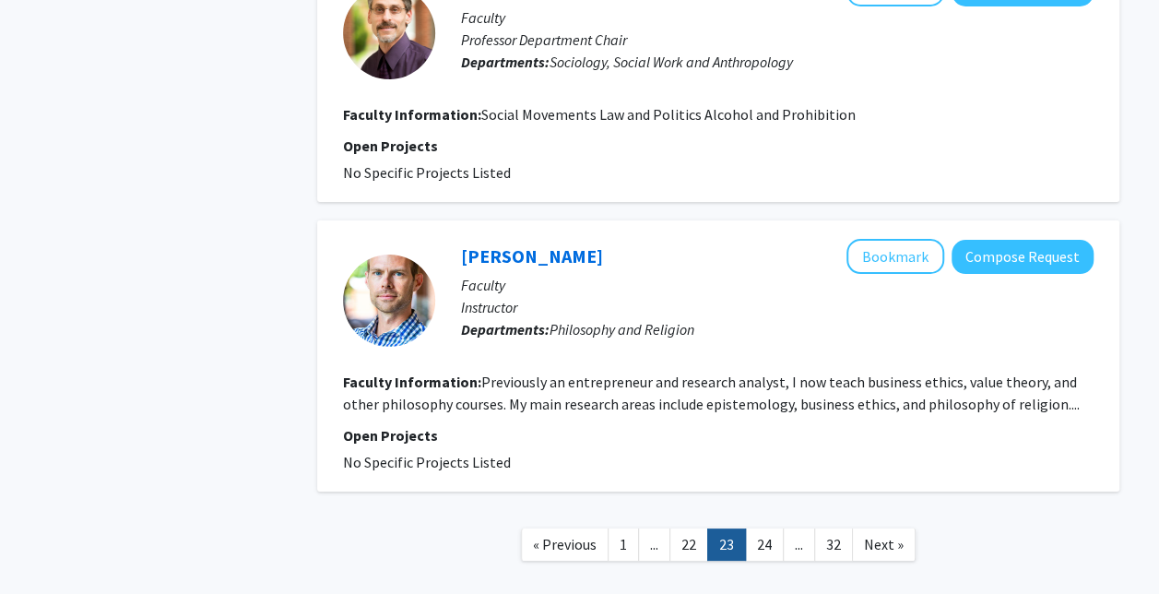
scroll to position [3358, 0]
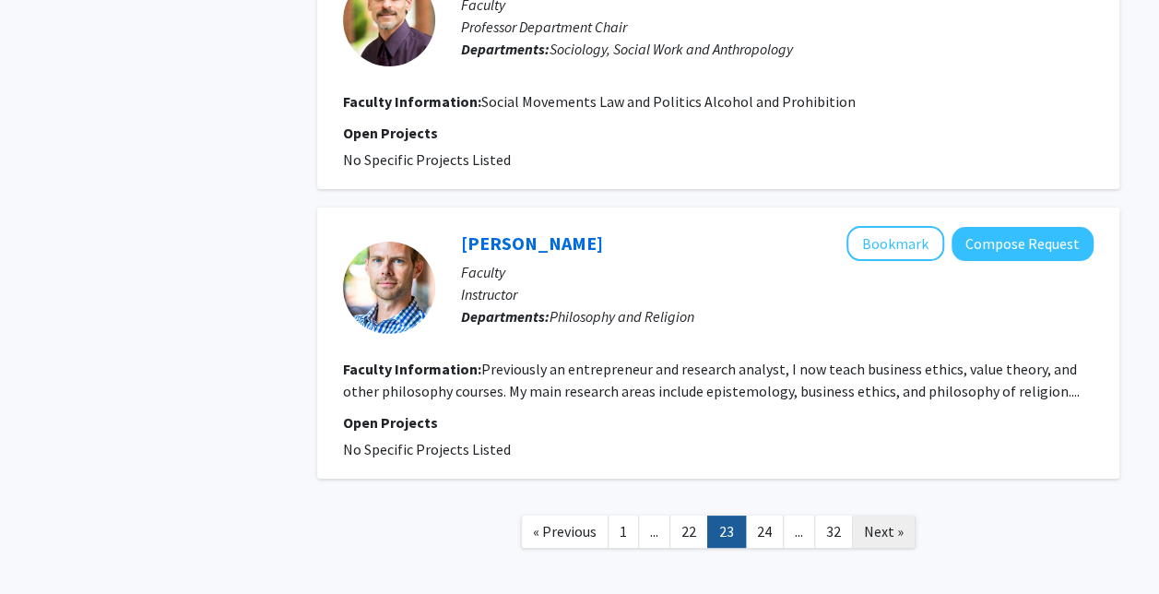
click at [883, 522] on span "Next »" at bounding box center [884, 531] width 40 height 18
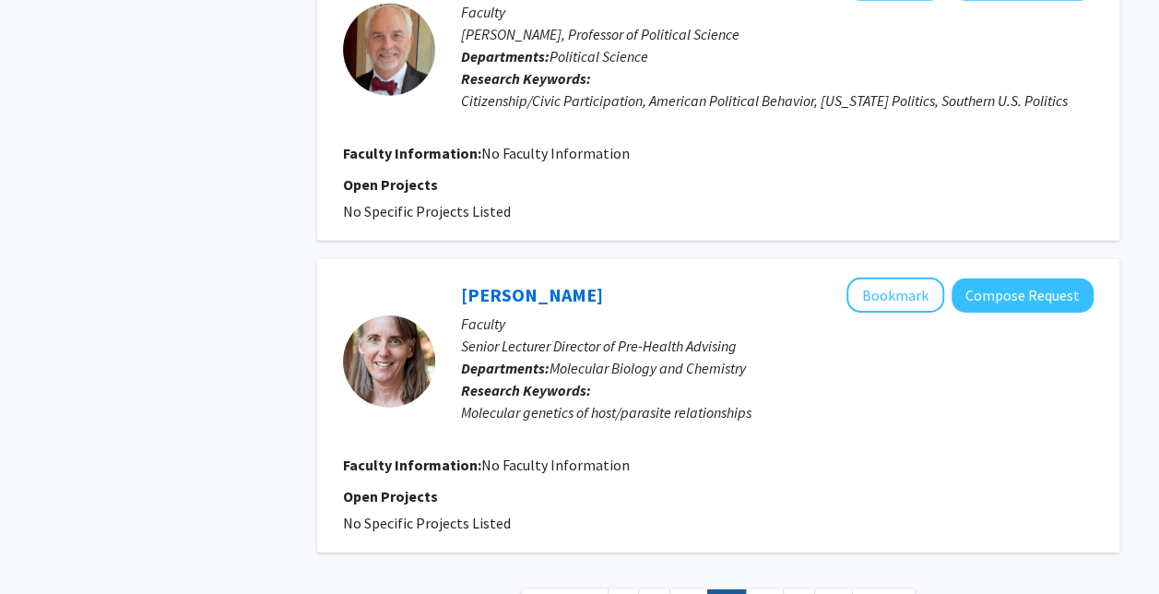
scroll to position [2893, 0]
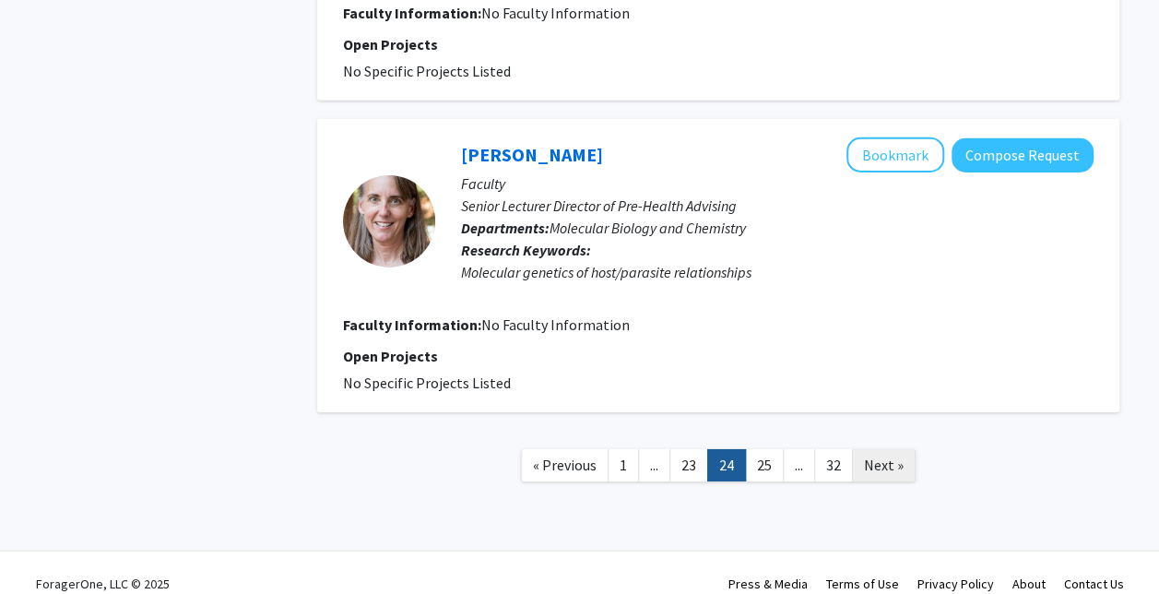
click at [882, 455] on span "Next »" at bounding box center [884, 464] width 40 height 18
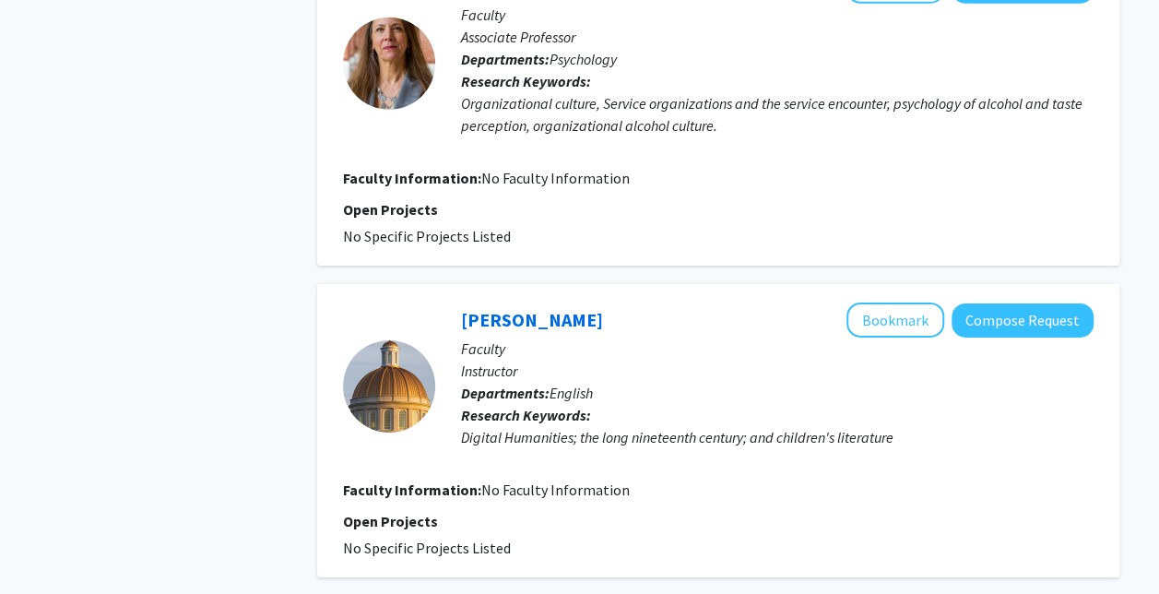
scroll to position [3070, 0]
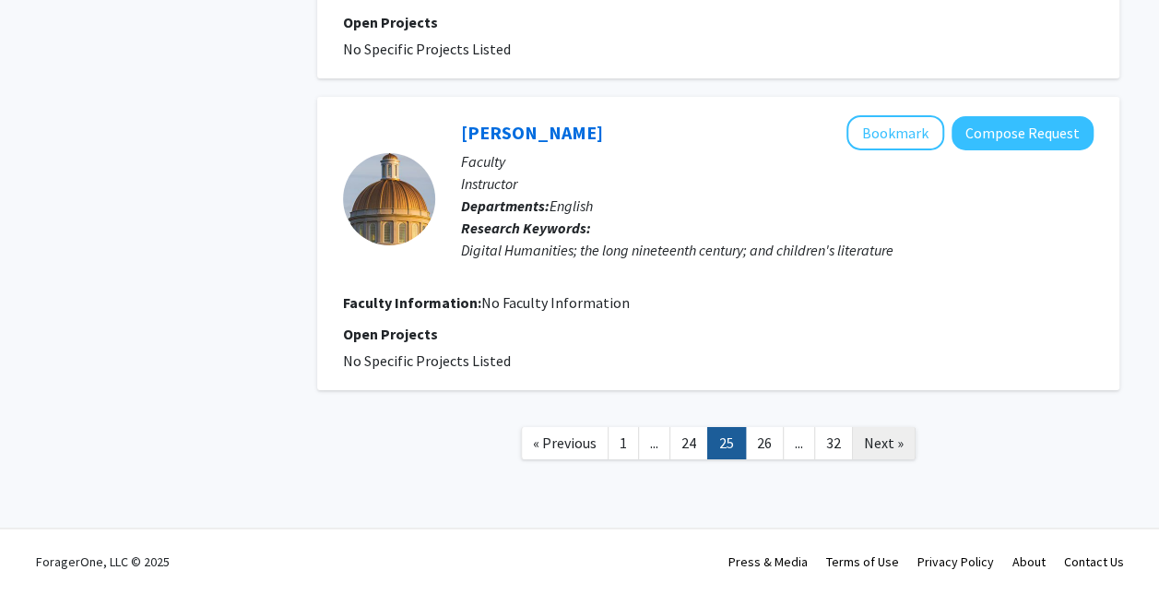
click at [897, 448] on span "Next »" at bounding box center [884, 442] width 40 height 18
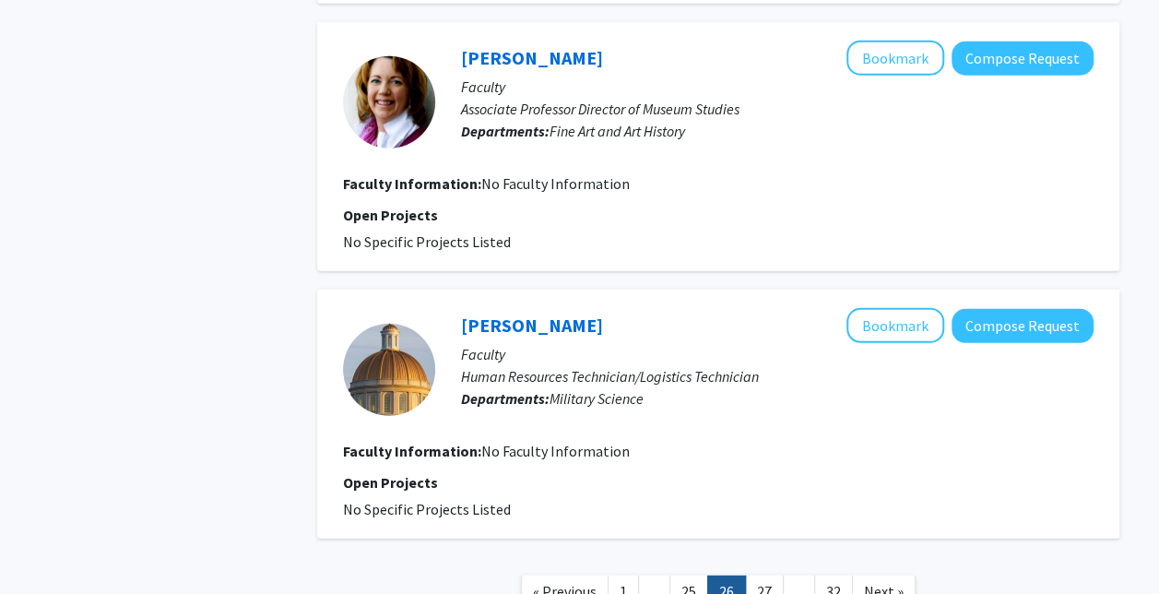
scroll to position [2584, 0]
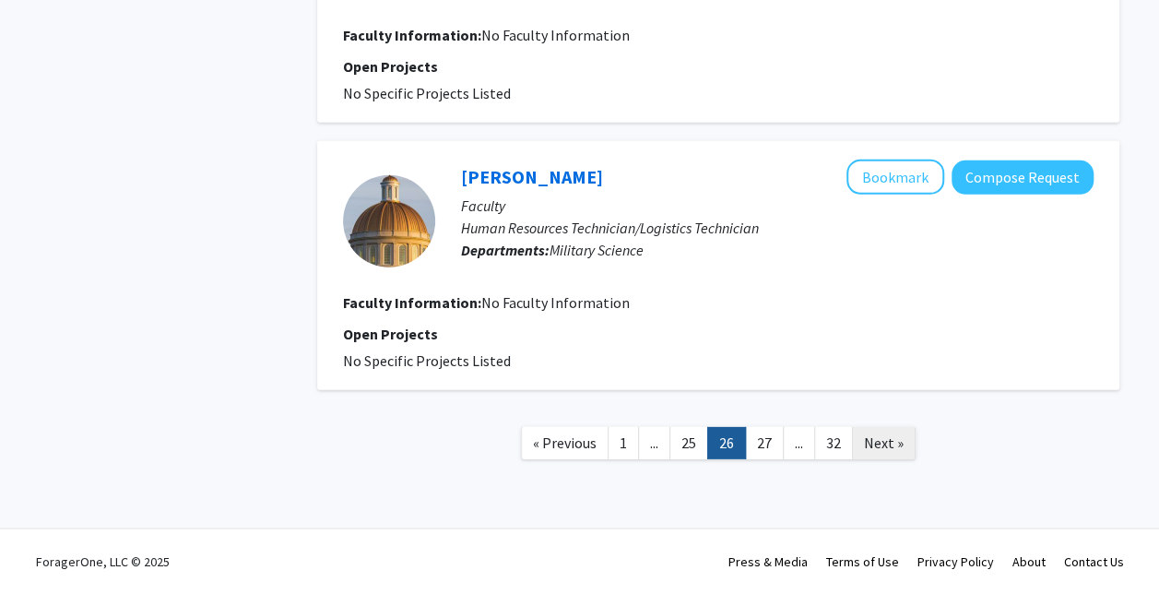
click at [901, 443] on span "Next »" at bounding box center [884, 442] width 40 height 18
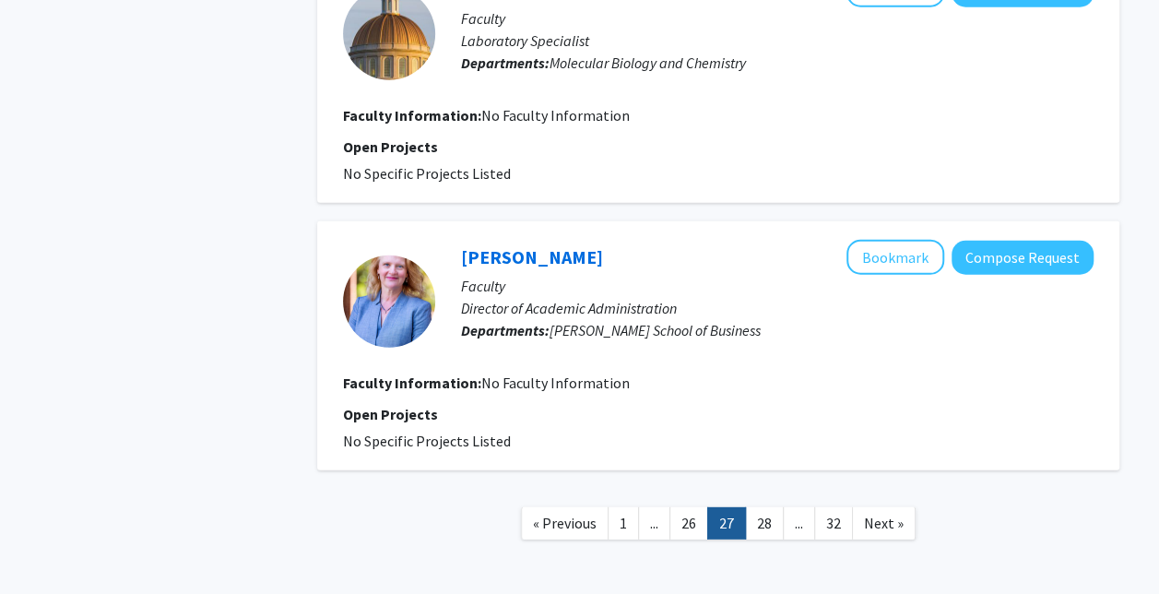
scroll to position [2451, 0]
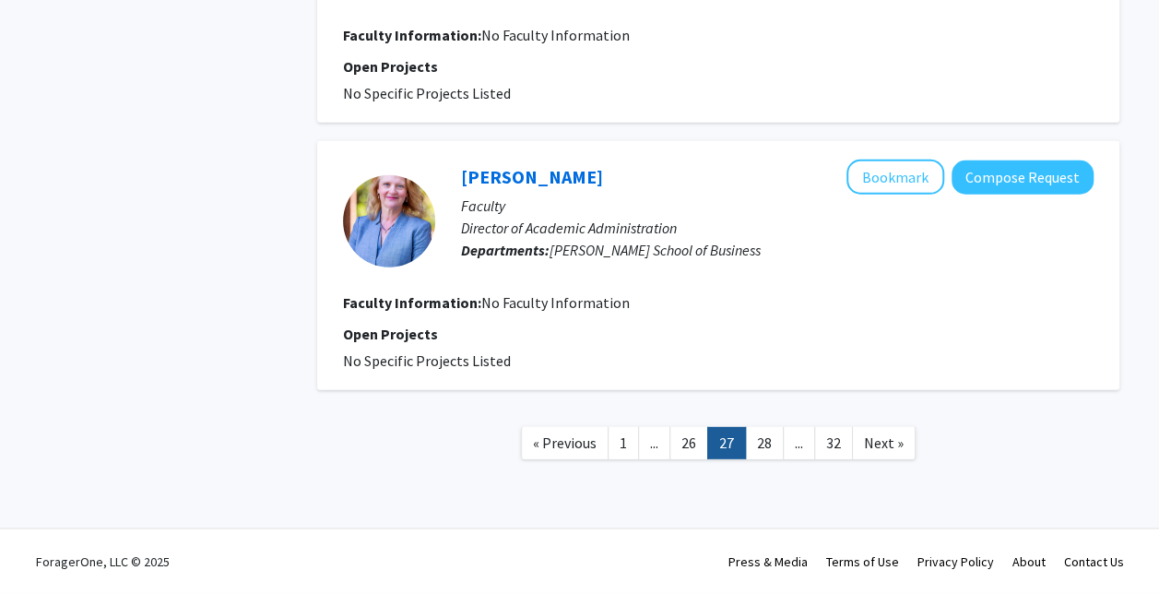
click at [889, 460] on nav "« Previous 1 ... 26 27 28 ... 32 Next »" at bounding box center [718, 445] width 802 height 75
click at [890, 453] on link "Next »" at bounding box center [884, 443] width 64 height 32
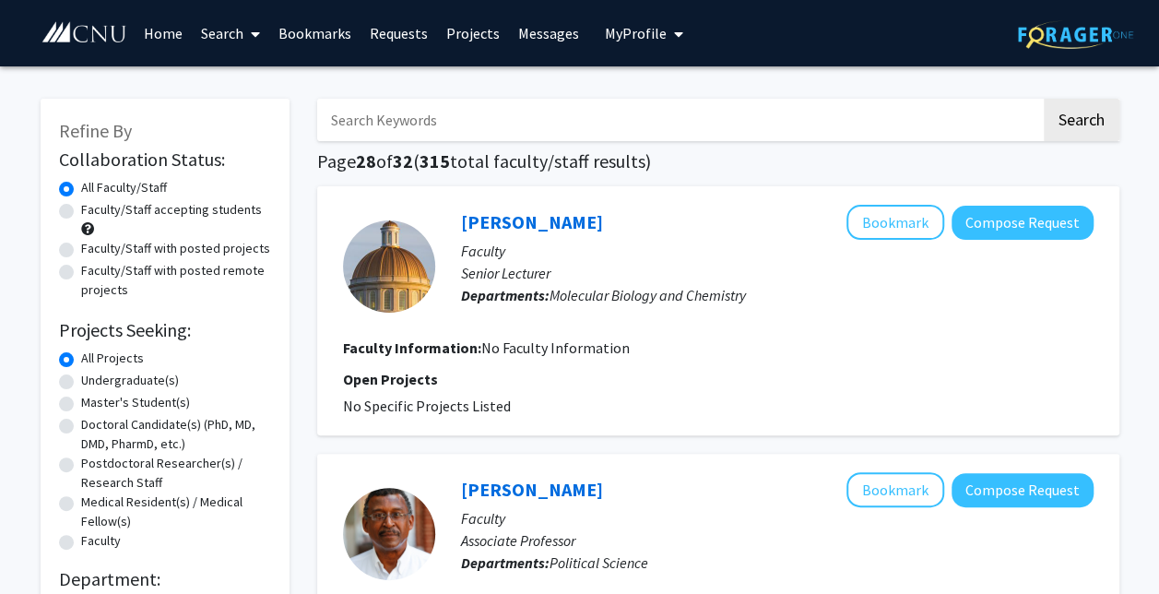
click at [759, 288] on p "Departments: Molecular Biology and Chemistry" at bounding box center [777, 295] width 632 height 22
click at [536, 220] on link "[PERSON_NAME]" at bounding box center [532, 221] width 142 height 23
